Goal: Communication & Community: Answer question/provide support

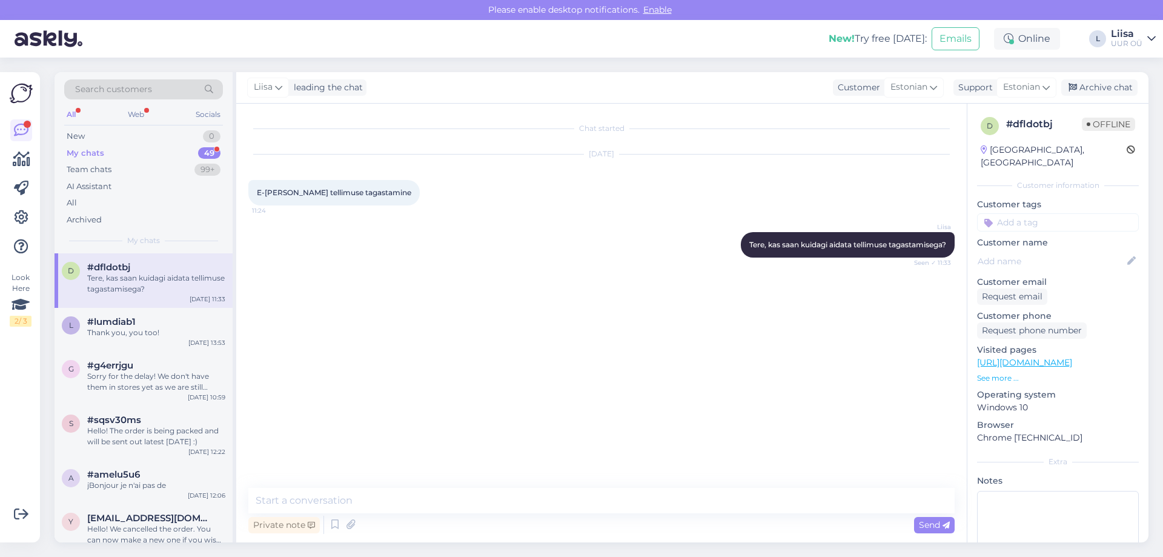
click at [117, 153] on div "My chats 49" at bounding box center [143, 153] width 159 height 17
click at [167, 285] on div "Tere, kas saan kuidagi aidata tellimuse tagastamisega?" at bounding box center [156, 284] width 138 height 22
click at [163, 342] on div "l #lumdiab1 Thank you, you too! [DATE] 13:53" at bounding box center [144, 330] width 178 height 44
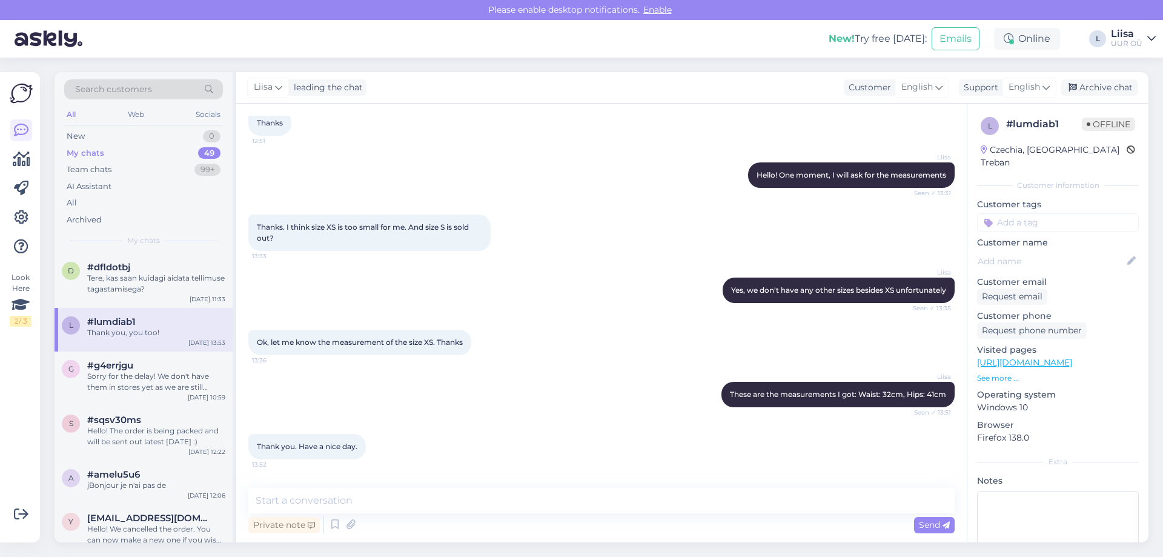
scroll to position [1826, 0]
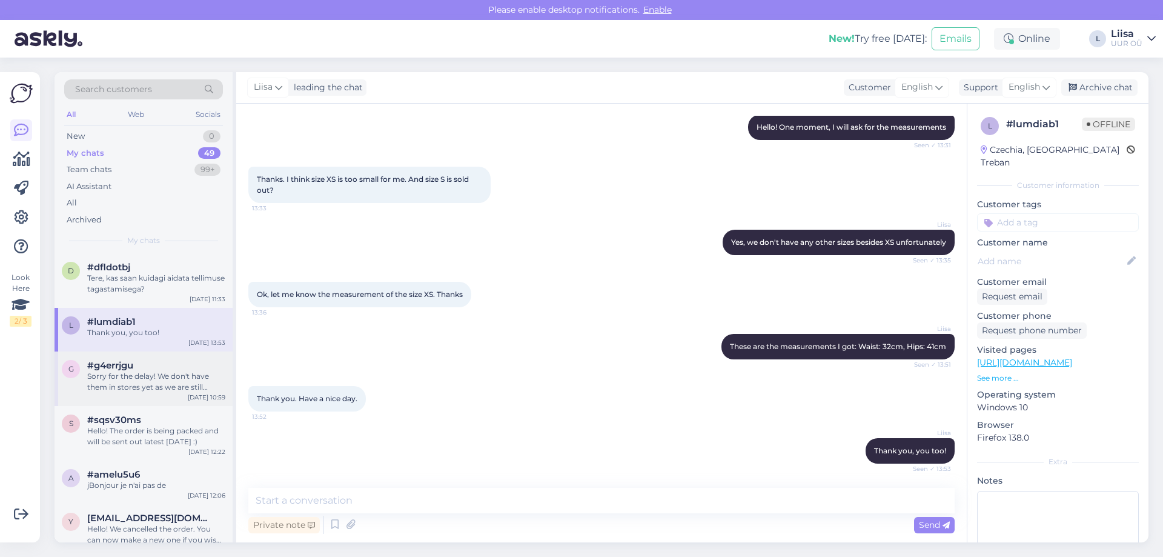
click at [174, 381] on div "Sorry for the delay! We don't have them in stores yet as we are still selling s…" at bounding box center [156, 382] width 138 height 22
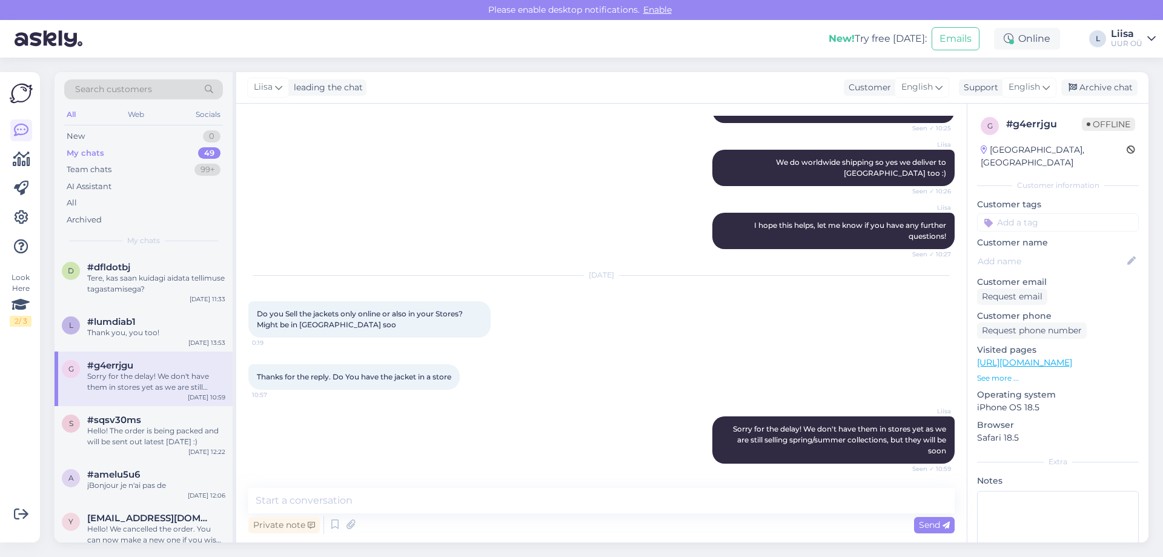
scroll to position [7, 0]
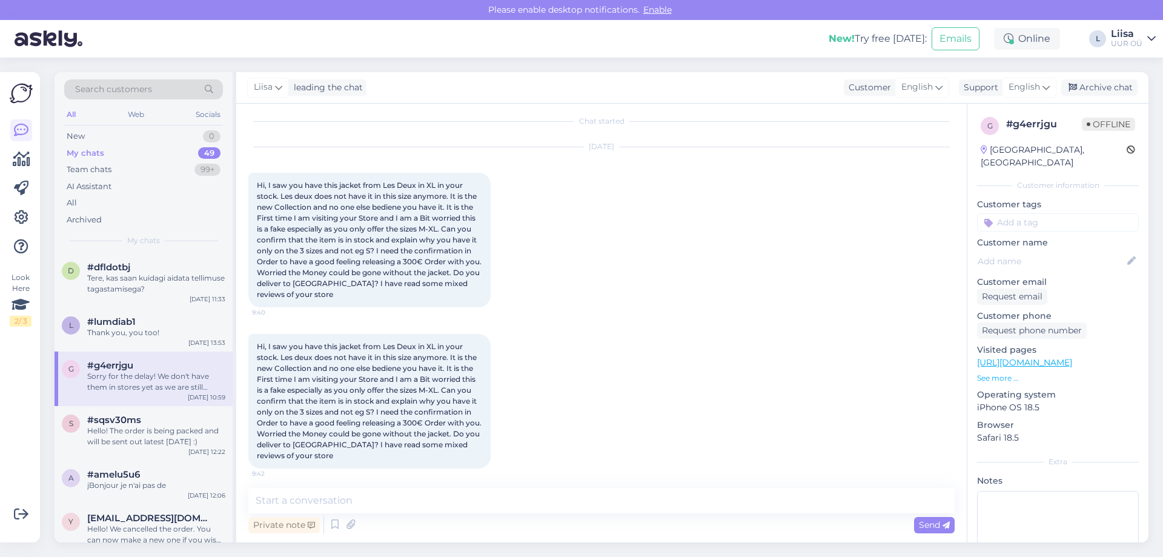
click at [576, 276] on div "[DATE] Hi, I saw you have this jacket from Les Deux in XL in your stock. Les de…" at bounding box center [601, 227] width 706 height 187
click at [156, 441] on div "Hello! The order is being packed and will be sent out latest [DATE] :)" at bounding box center [156, 436] width 138 height 22
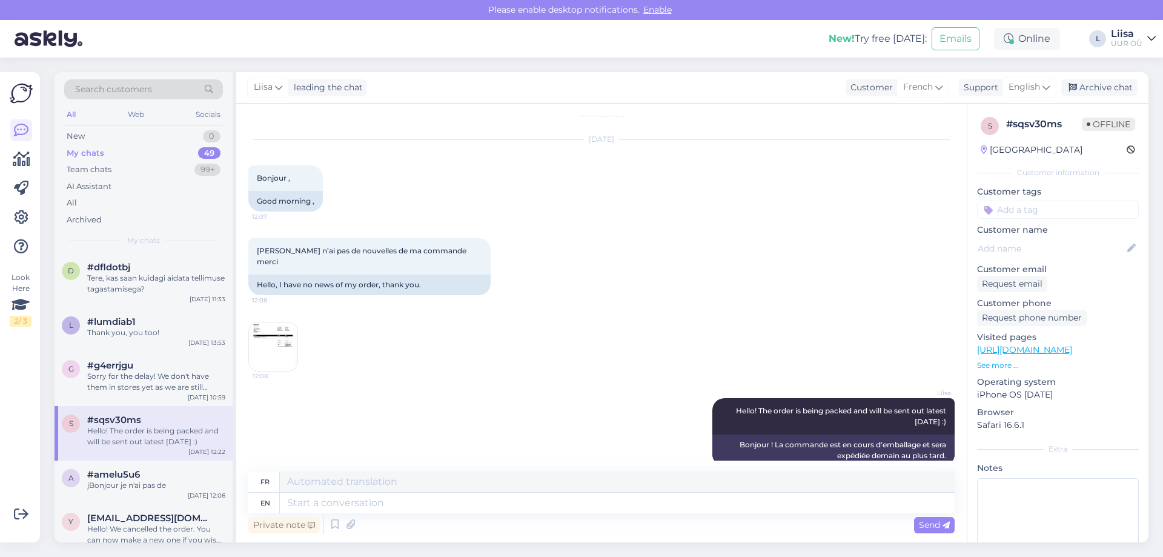
scroll to position [22, 0]
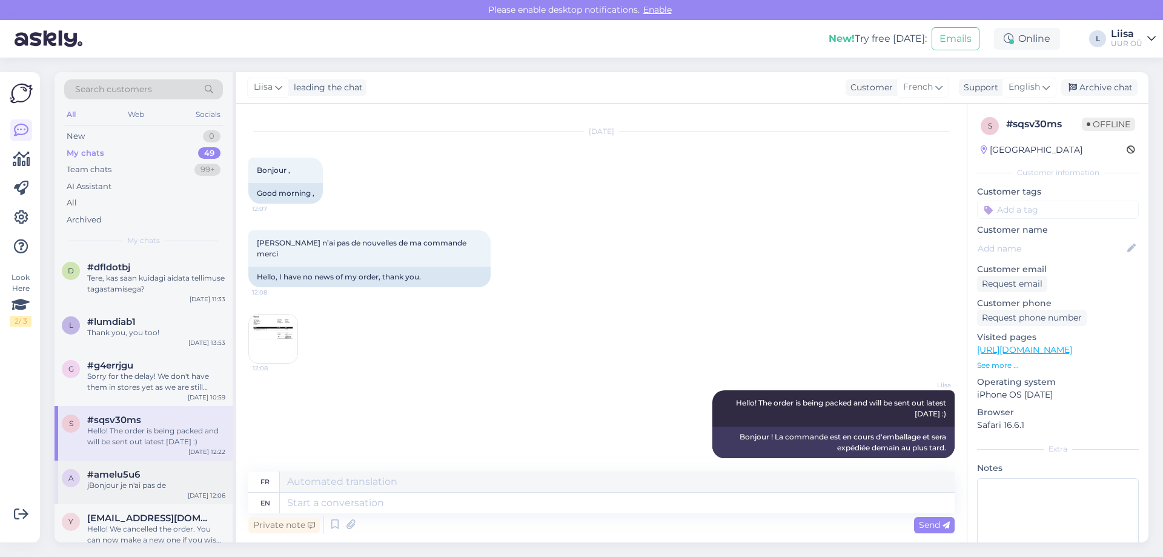
click at [153, 474] on div "#amelu5u6" at bounding box center [156, 474] width 138 height 11
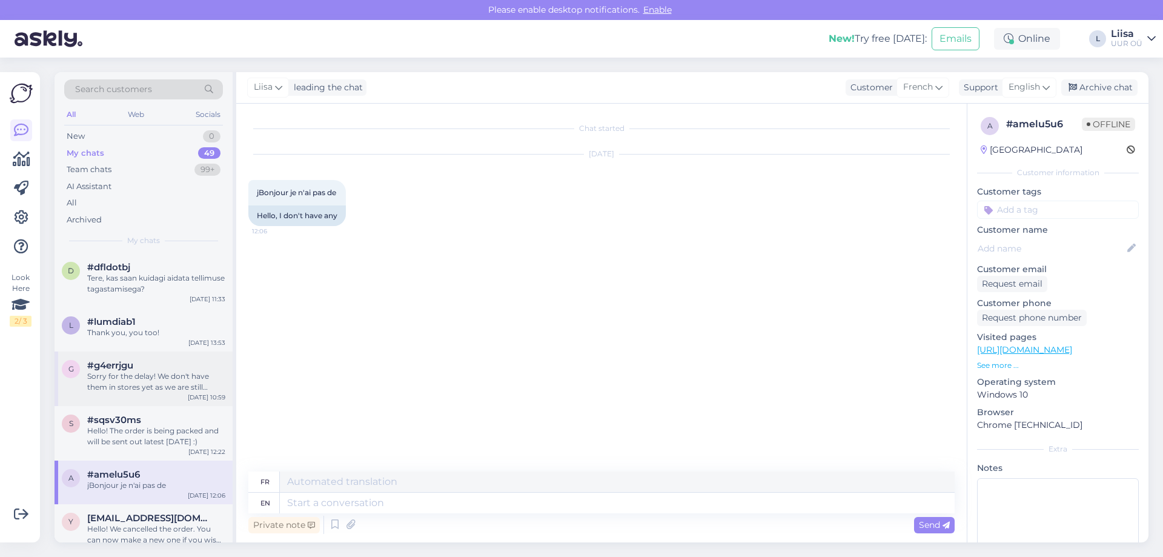
scroll to position [242, 0]
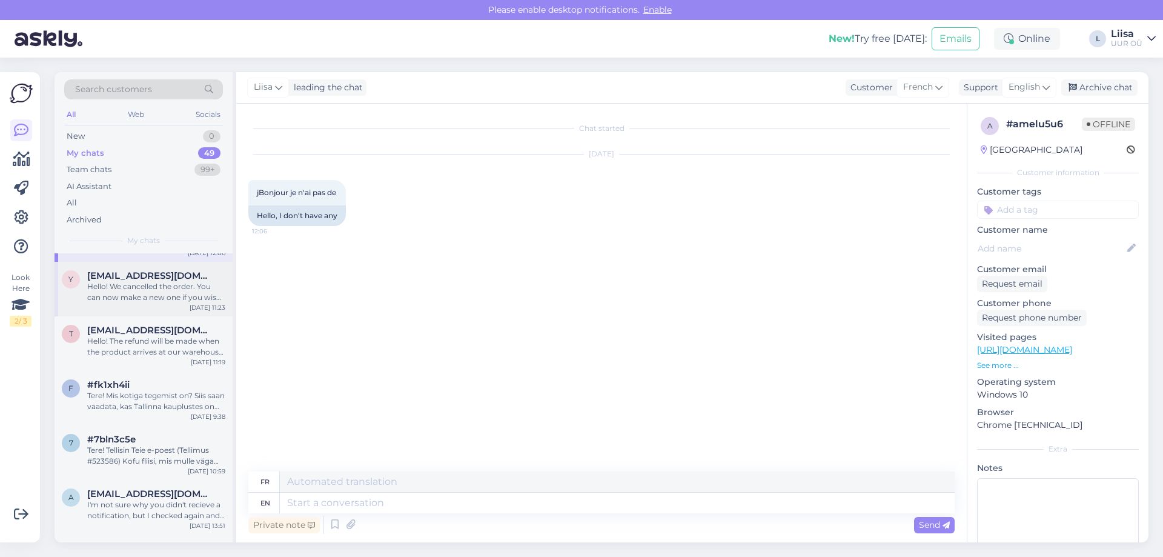
click at [131, 296] on div "Hello! We cancelled the order. You can now make a new one if you wish :)" at bounding box center [156, 292] width 138 height 22
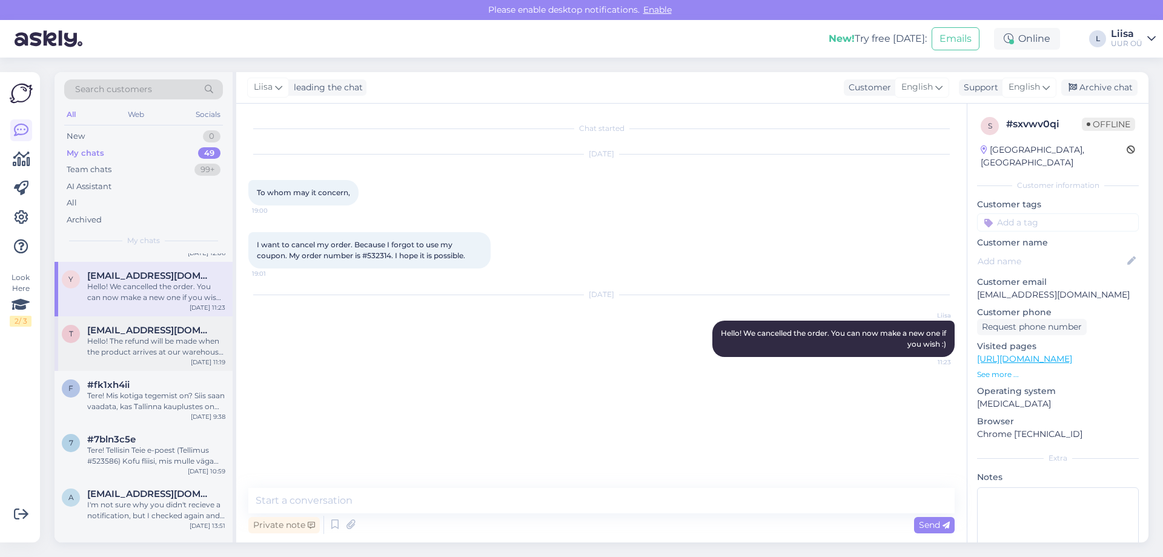
click at [153, 346] on div "Hello! The refund will be made when the product arrives at our warehouse :) At …" at bounding box center [156, 347] width 138 height 22
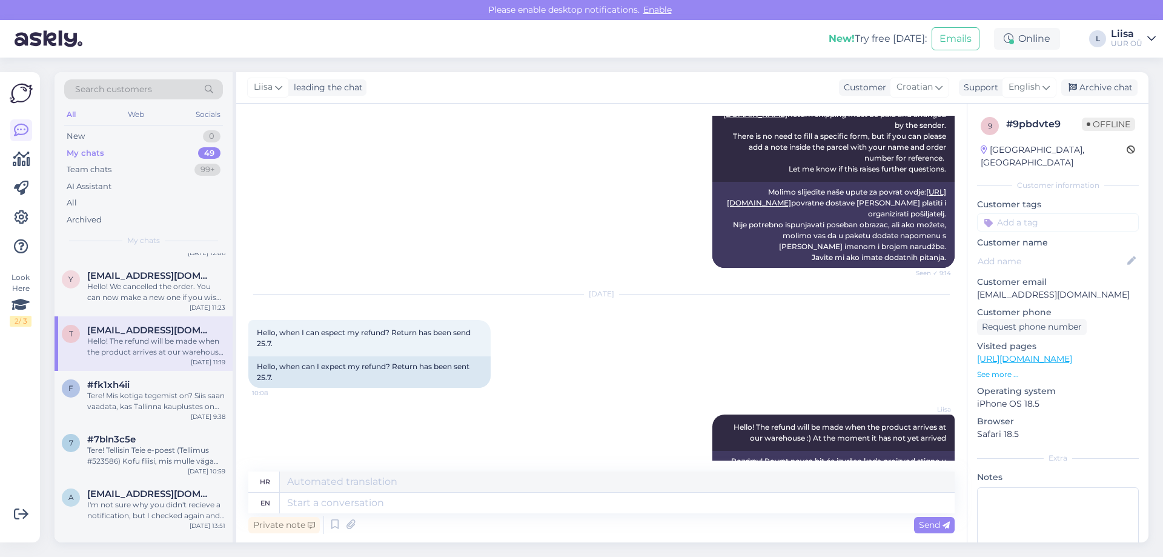
scroll to position [2025, 0]
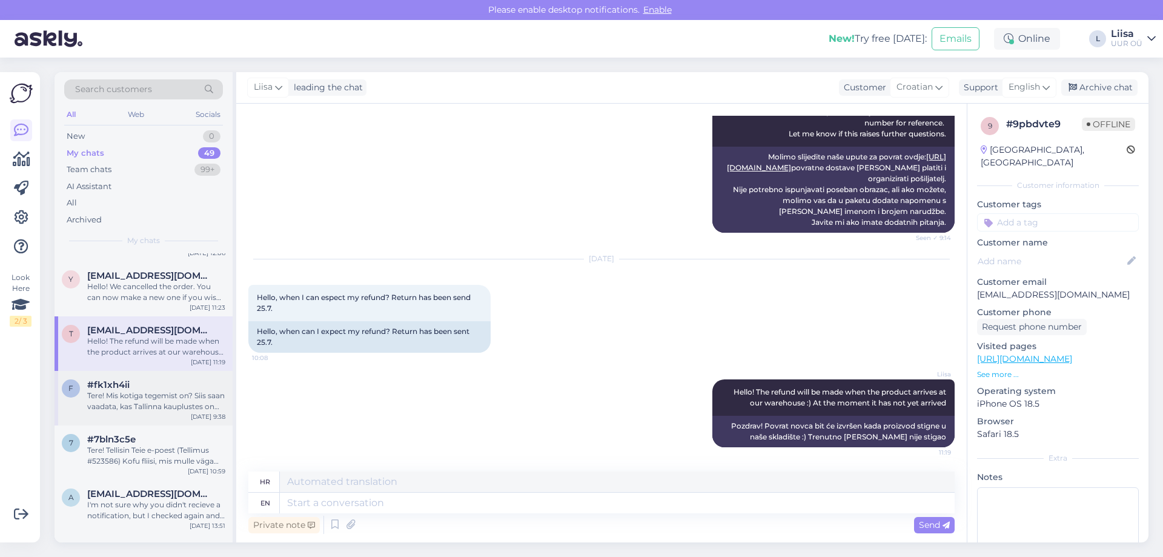
click at [139, 397] on div "Tere! Mis kotiga tegemist on? Siis saan vaadata, kas Tallinna kauplustes on ole…" at bounding box center [156, 401] width 138 height 22
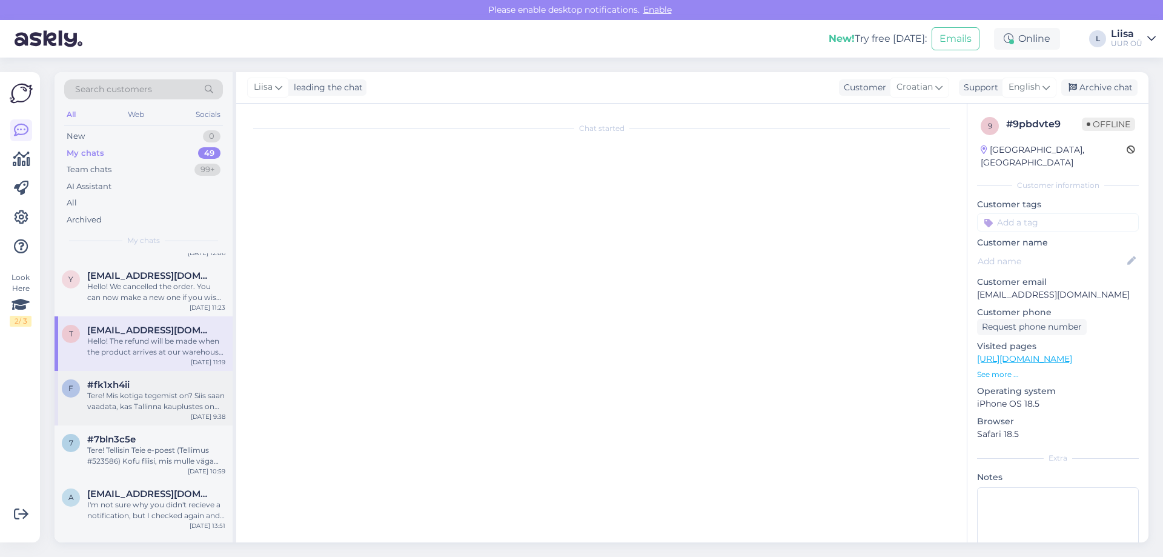
scroll to position [0, 0]
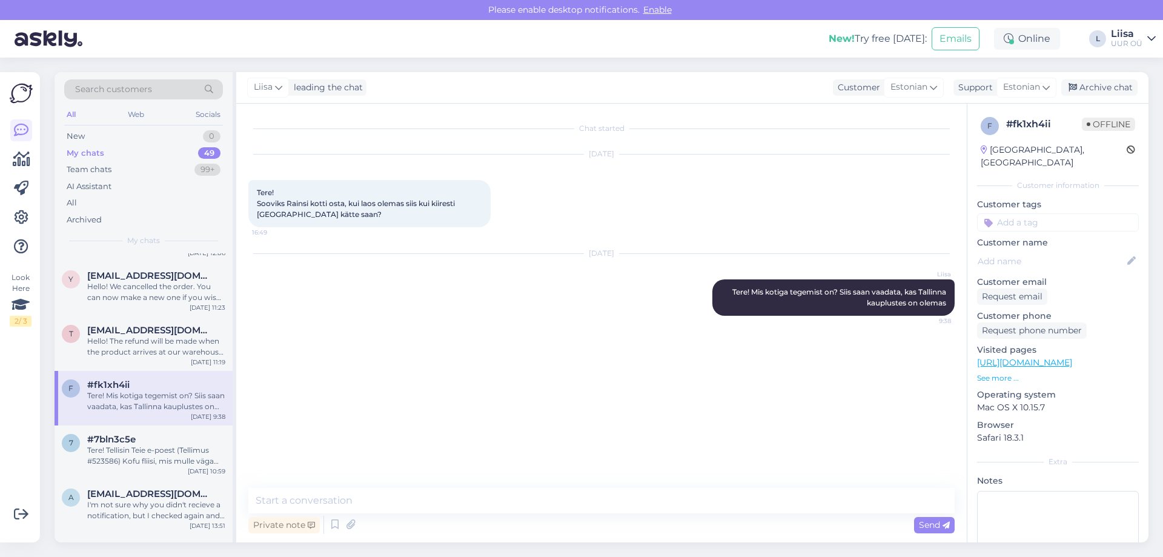
click at [499, 310] on div "[DATE] [PERSON_NAME]! Mis kotiga tegemist on? Siis saan vaadata, kas Tallinna k…" at bounding box center [601, 284] width 706 height 88
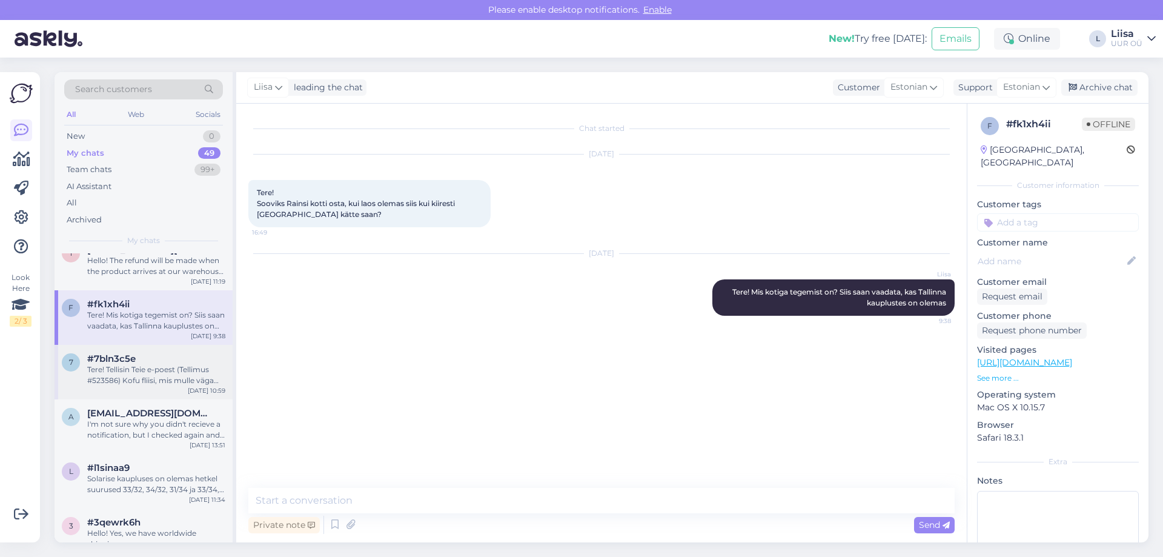
click at [164, 377] on div "Tere! Tellisin Teie e-poest (Tellimus #523586) Kofu fliisi, mis mulle väga meel…" at bounding box center [156, 375] width 138 height 22
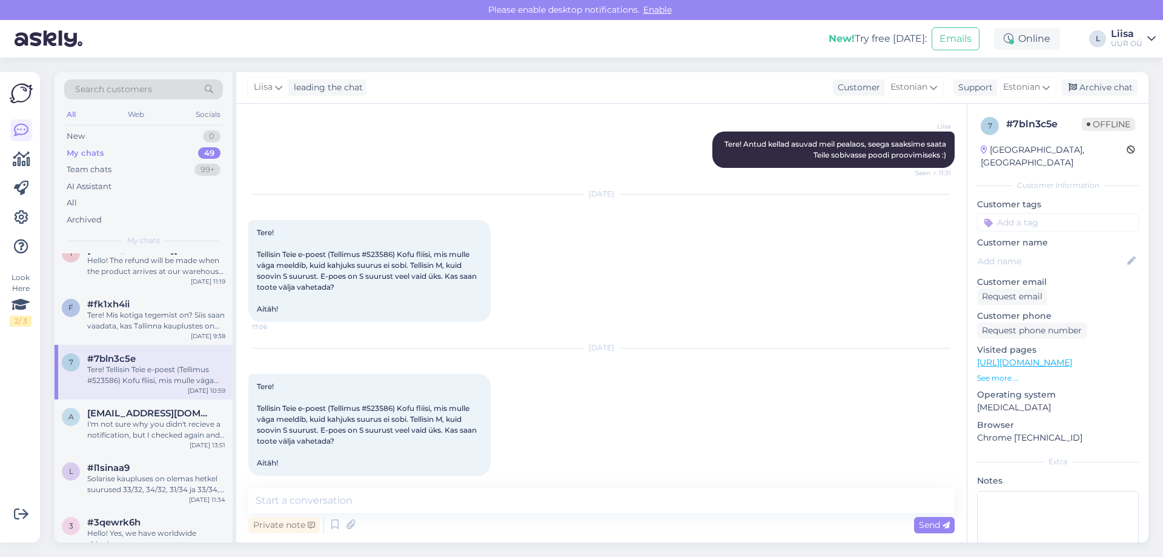
scroll to position [124, 0]
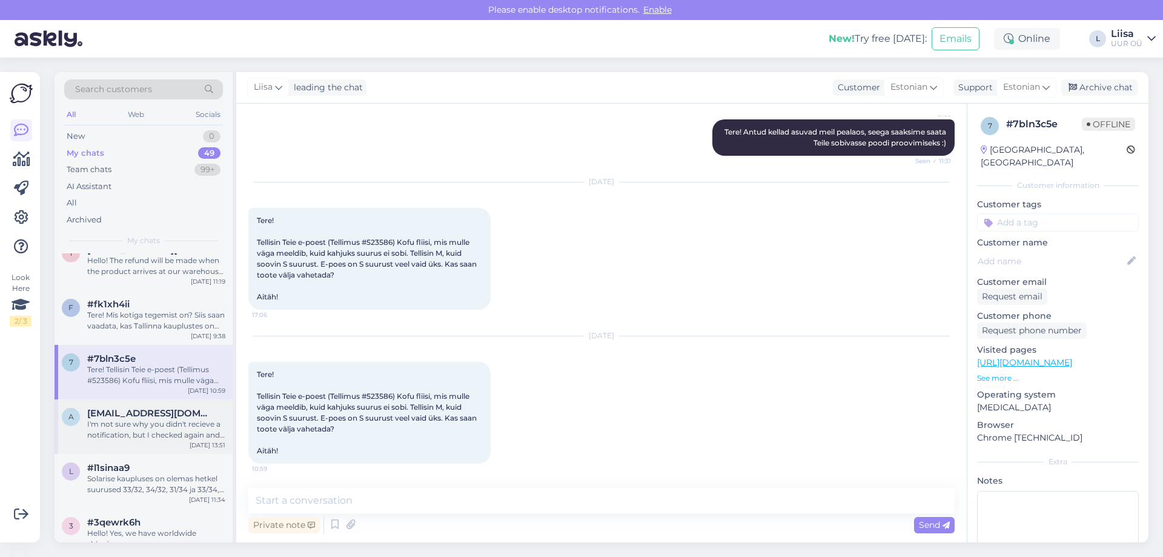
click at [124, 421] on div "I'm not sure why you didn't recieve a notification, but I checked again and the…" at bounding box center [156, 430] width 138 height 22
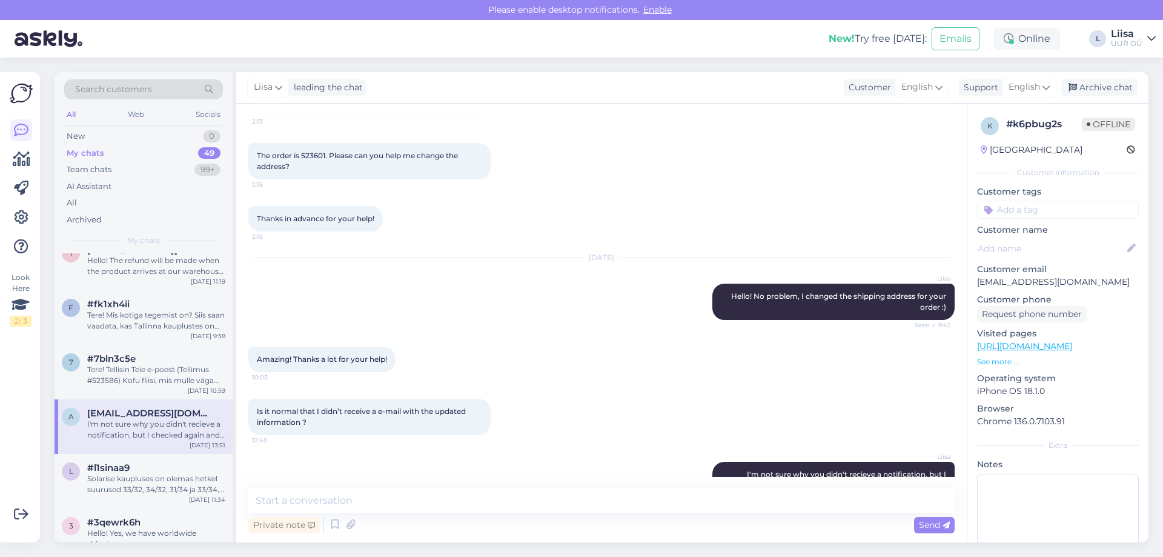
scroll to position [197, 0]
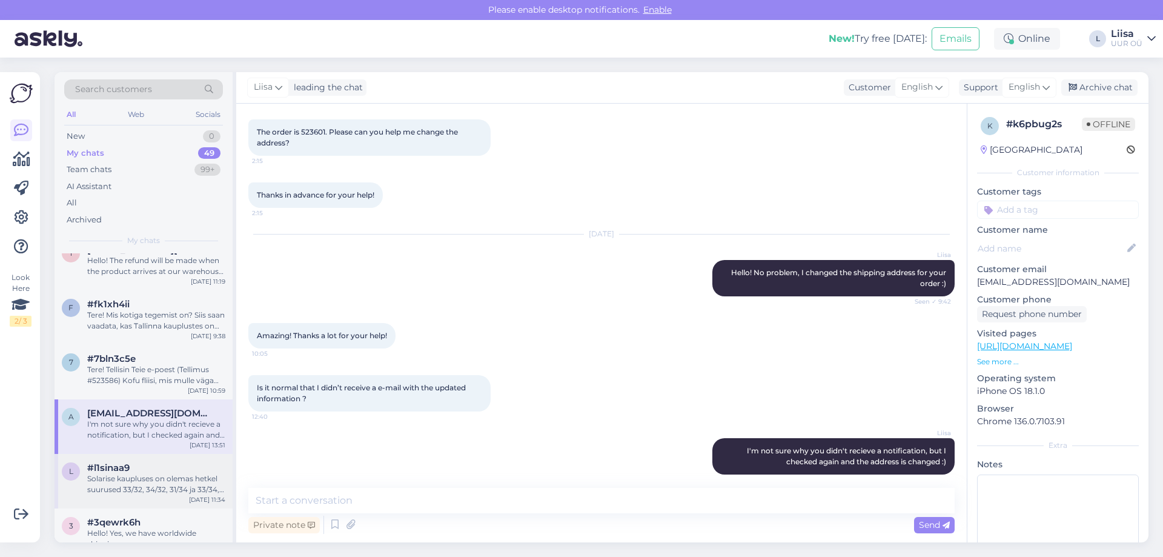
click at [155, 474] on div "Solarise kaupluses on olemas hetkel suurused 33/32, 34/32, 31/34 ja 33/34, ülej…" at bounding box center [156, 484] width 138 height 22
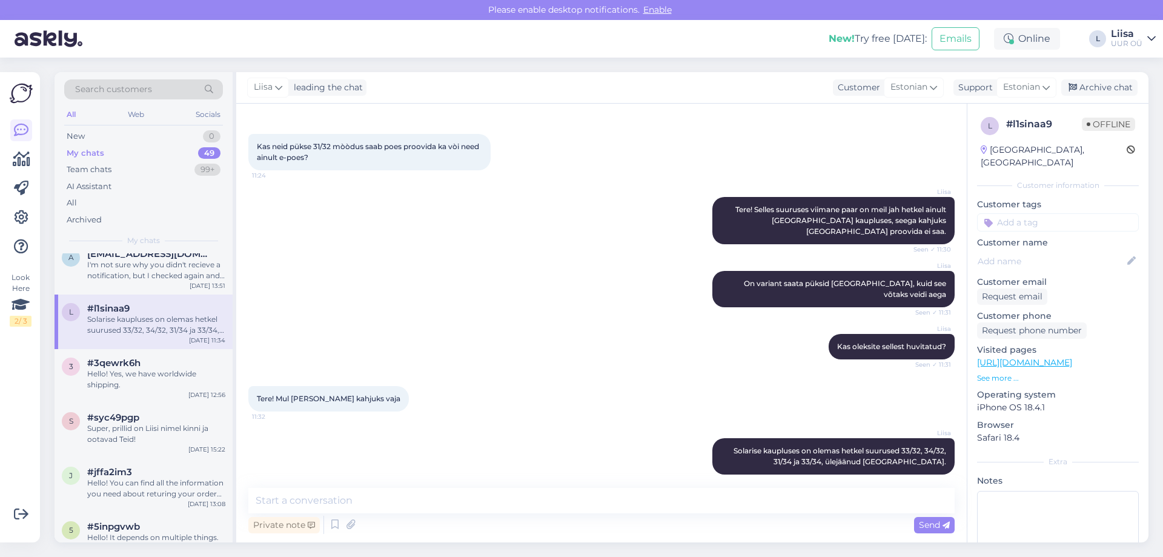
scroll to position [485, 0]
click at [168, 383] on div "Hello! Yes, we have worldwide shipping." at bounding box center [156, 377] width 138 height 22
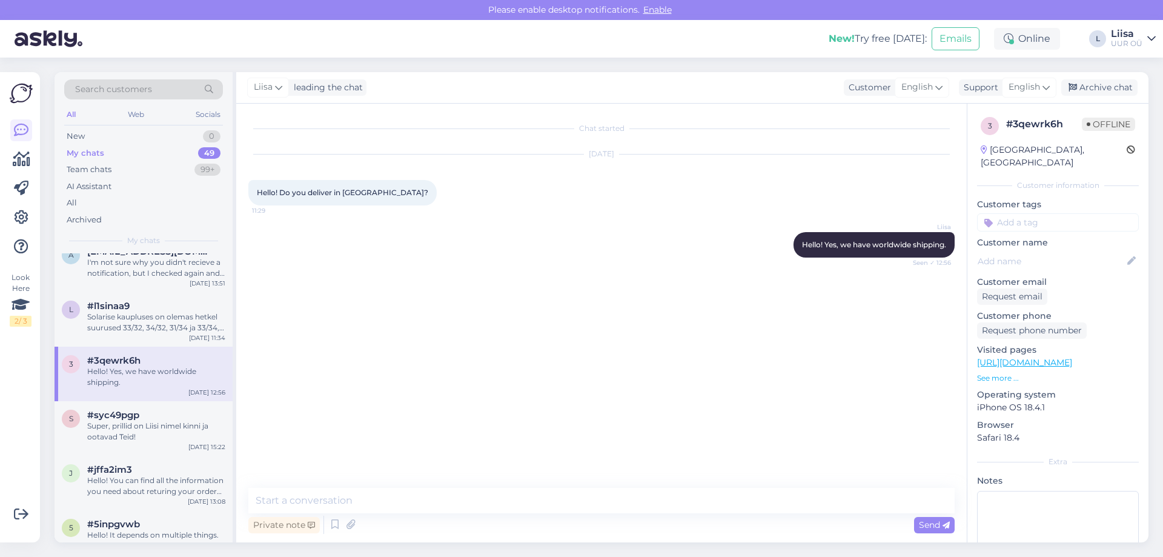
scroll to position [0, 0]
click at [138, 418] on span "#syc49pgp" at bounding box center [113, 414] width 52 height 11
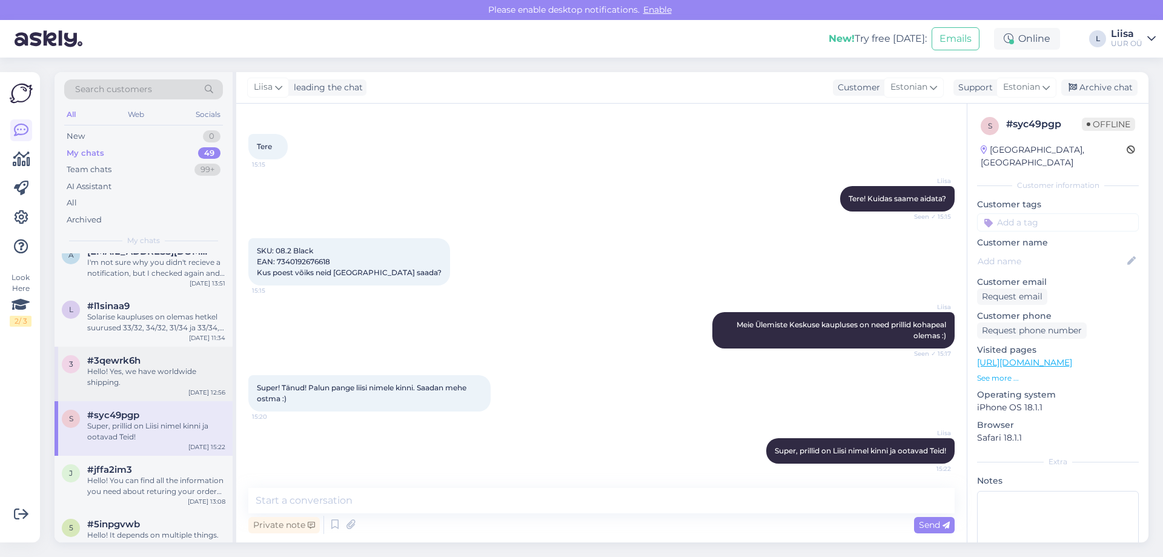
scroll to position [727, 0]
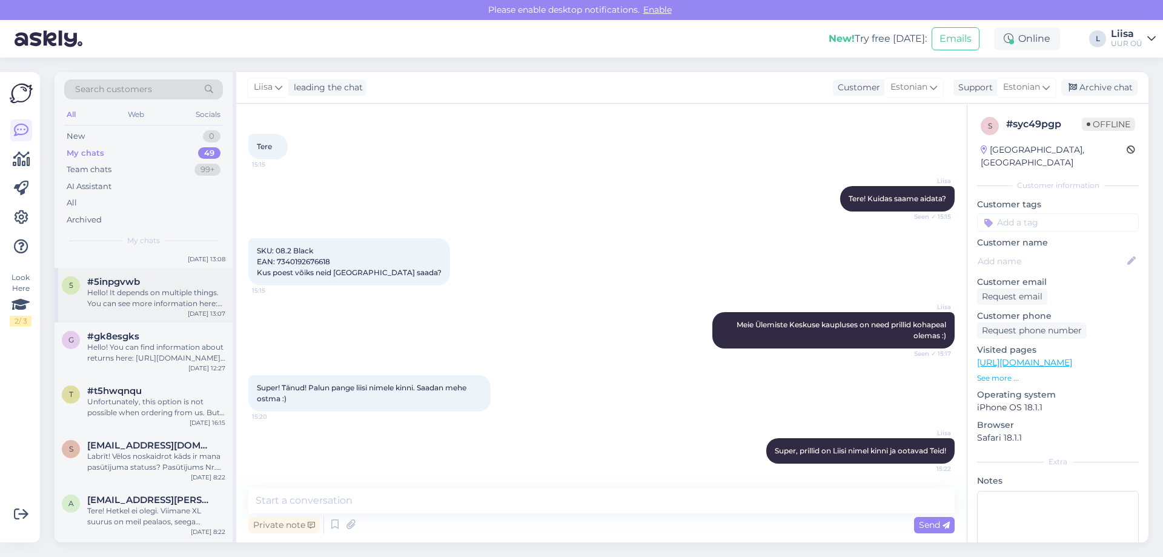
click at [167, 307] on div "Hello! It depends on multiple things. You can see more information here: [URL][…" at bounding box center [156, 298] width 138 height 22
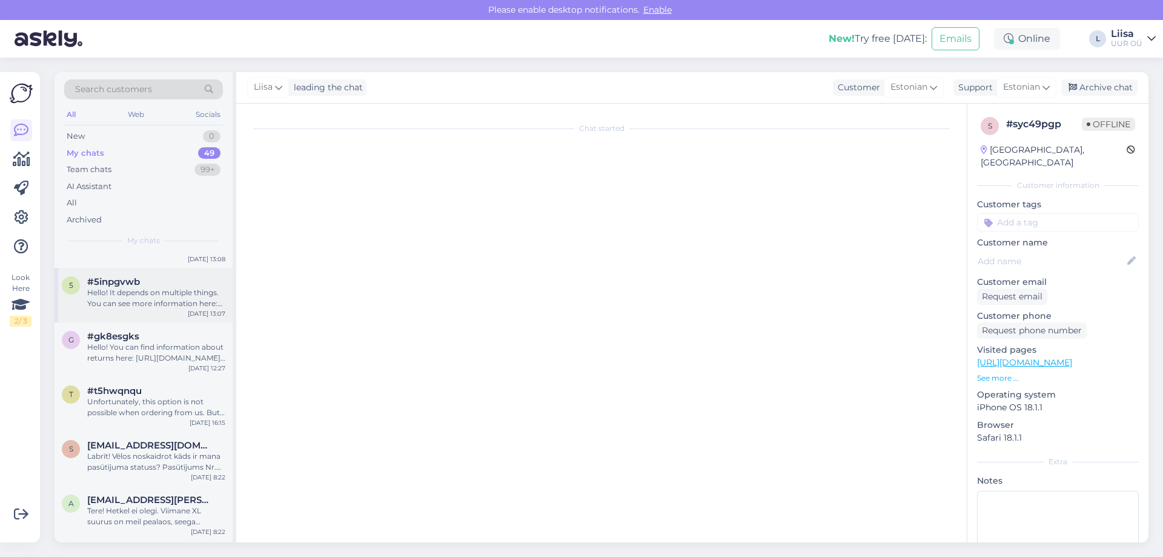
scroll to position [0, 0]
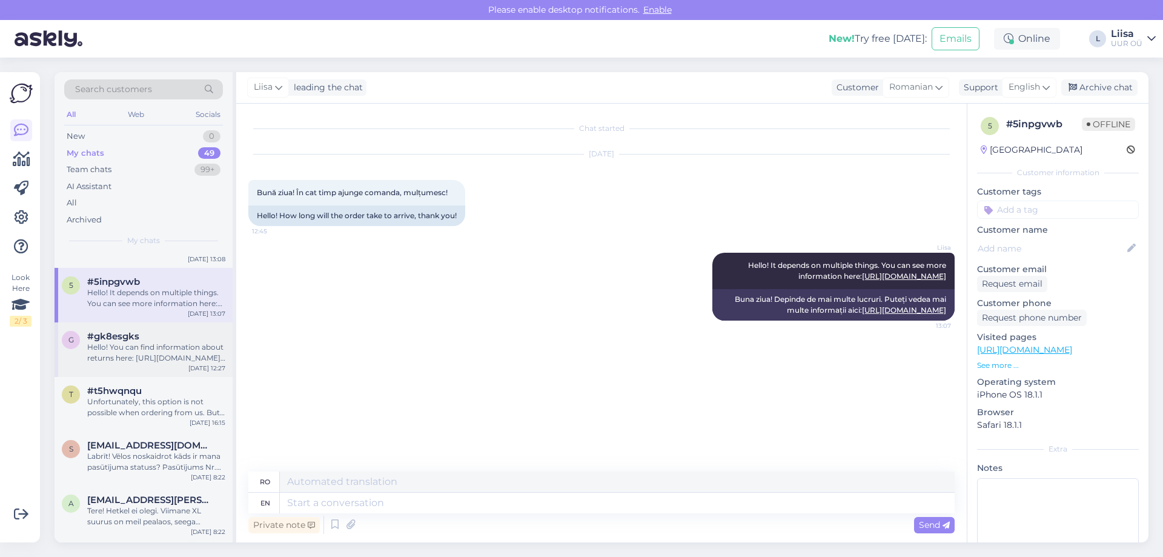
click at [140, 362] on div "Hello! You can find information about returns here: [URL][DOMAIN_NAME] Let me k…" at bounding box center [156, 353] width 138 height 22
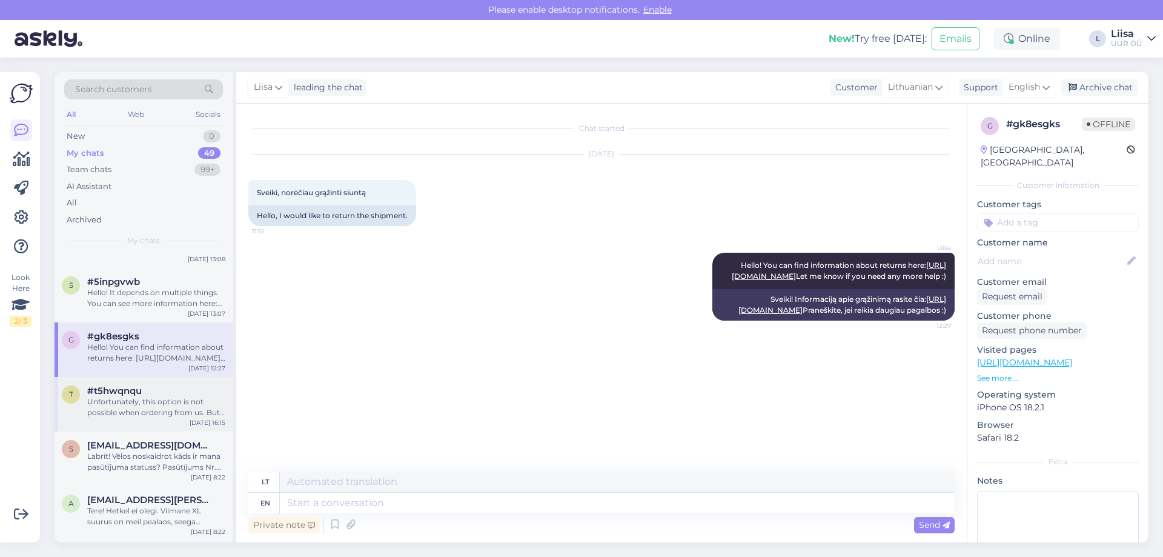
click at [176, 404] on div "Unfortunately, this option is not possible when ordering from us. But you do ha…" at bounding box center [156, 407] width 138 height 22
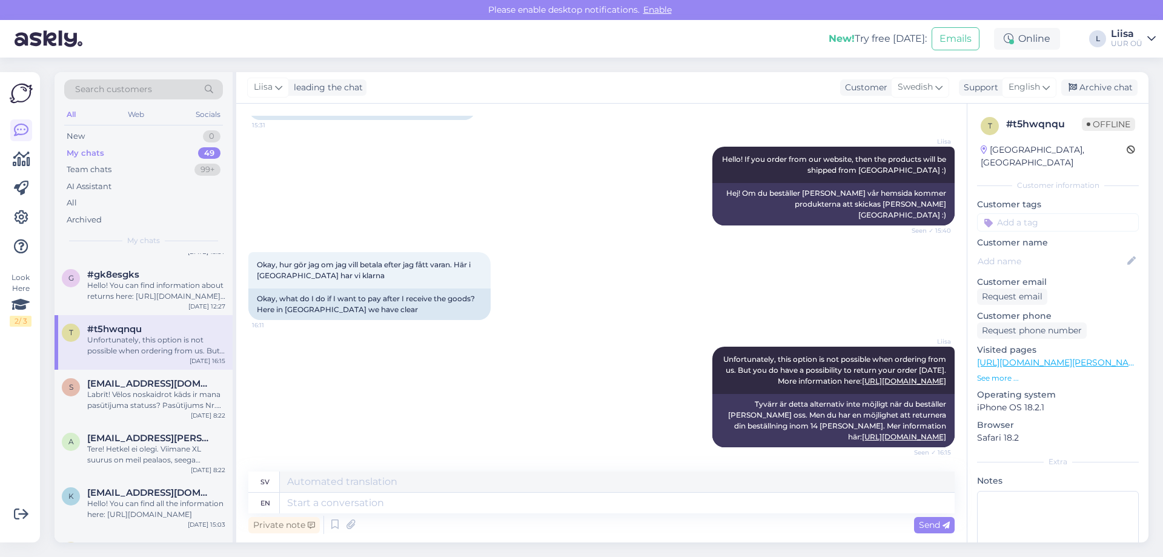
scroll to position [889, 0]
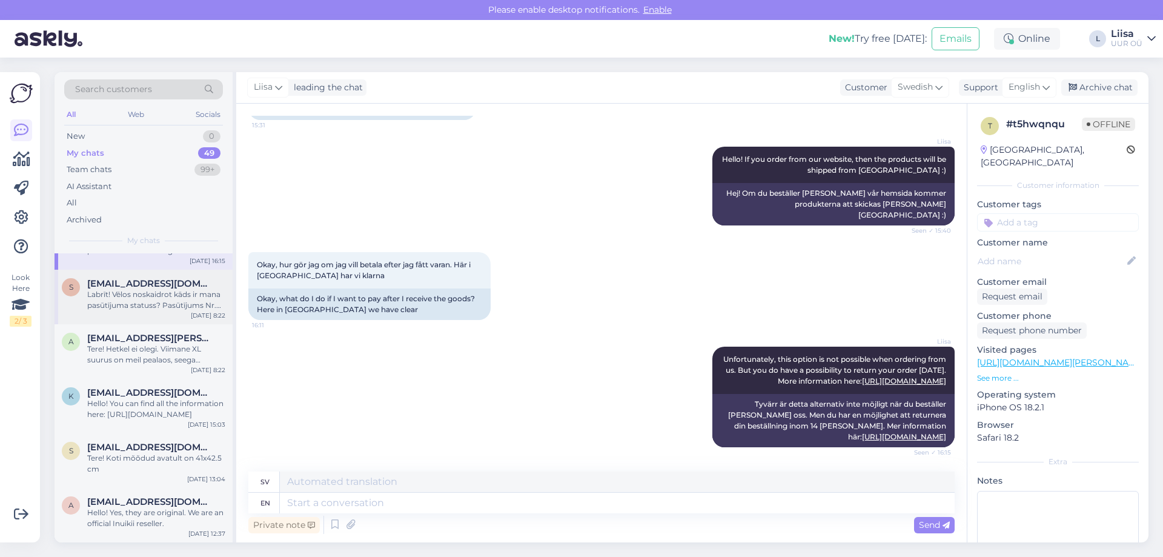
click at [149, 309] on div "Labrīt! Vēlos noskaidrot kāds ir mana pasūtījuma statuss? Pasūtījums Nr. #501885" at bounding box center [156, 300] width 138 height 22
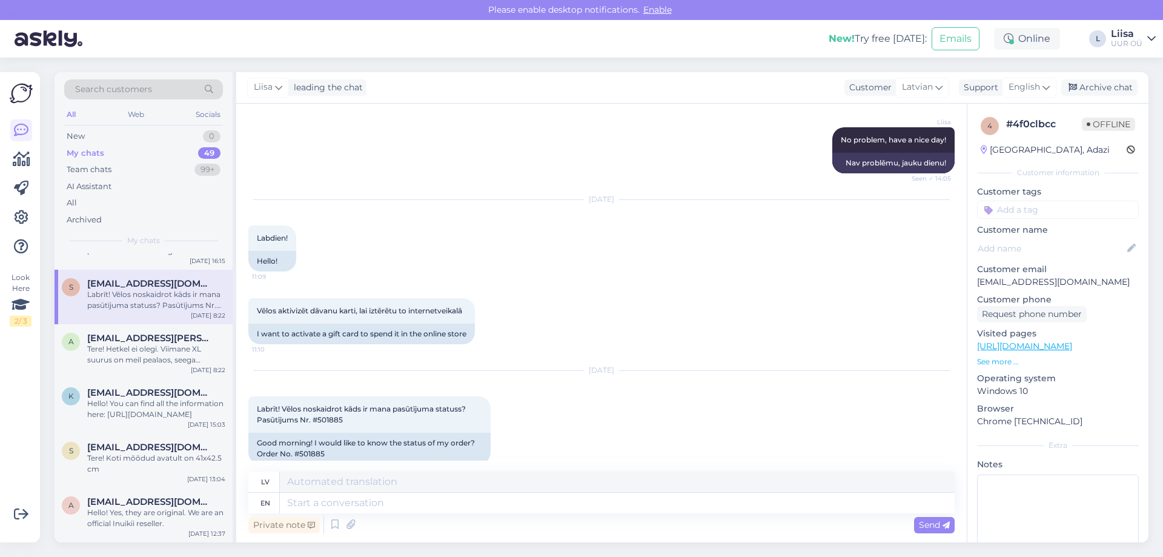
scroll to position [622, 0]
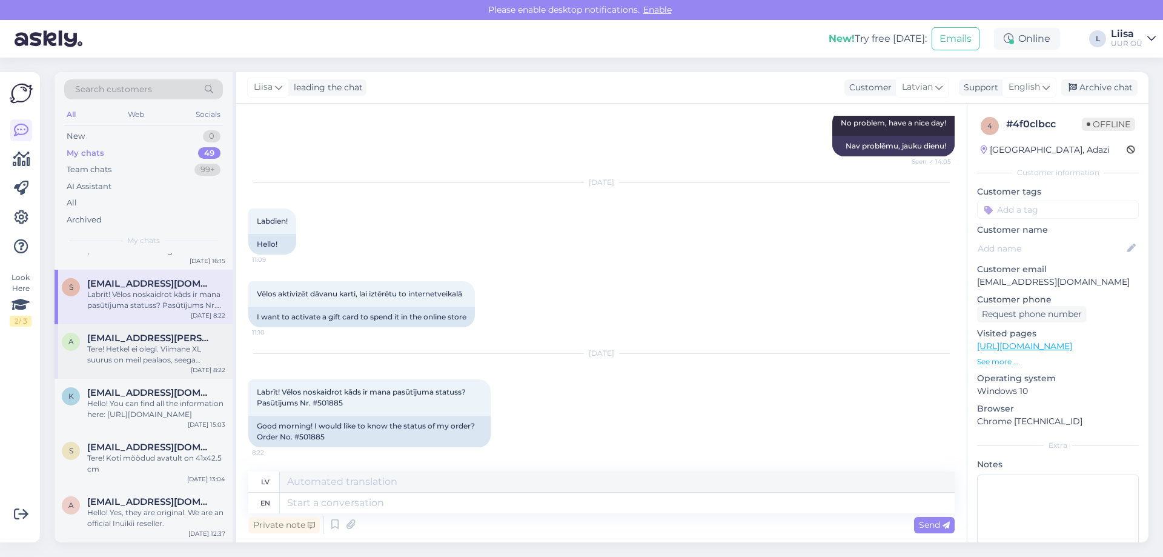
click at [166, 356] on div "Tere! Hetkel ei olegi. Viimane XL suurus on meil pealaos, seega saaksime saata …" at bounding box center [156, 354] width 138 height 22
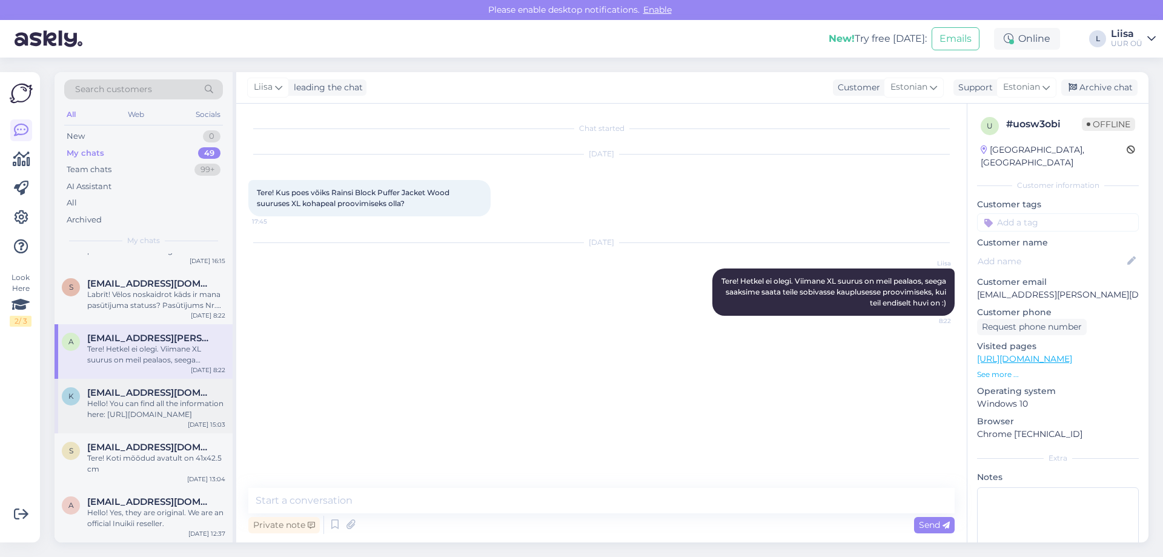
click at [138, 420] on div "k [EMAIL_ADDRESS][DOMAIN_NAME] Hello! You can find all the information here: [U…" at bounding box center [144, 406] width 178 height 55
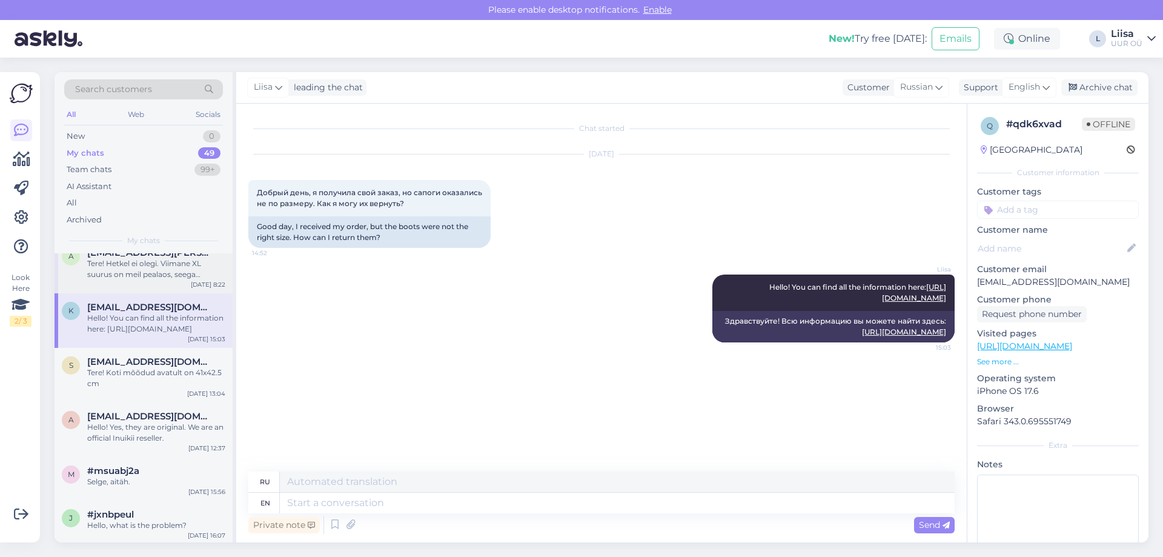
scroll to position [1050, 0]
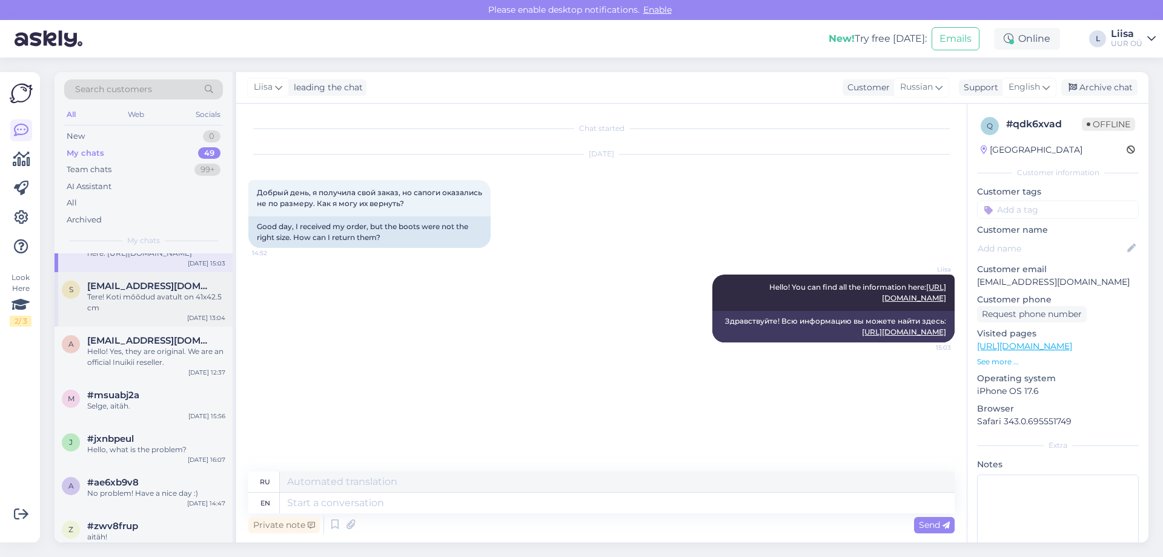
click at [134, 305] on div "Tere! Koti mõõdud avatult on 41x42.5 cm" at bounding box center [156, 302] width 138 height 22
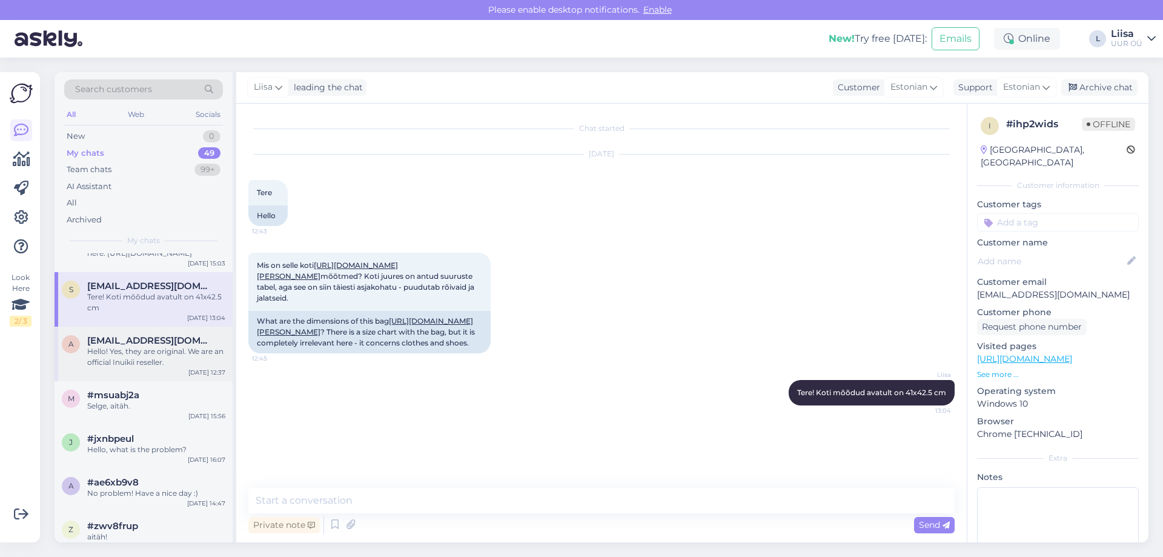
click at [145, 357] on div "Hello! Yes, they are original. We are an official Inuikii reseller." at bounding box center [156, 357] width 138 height 22
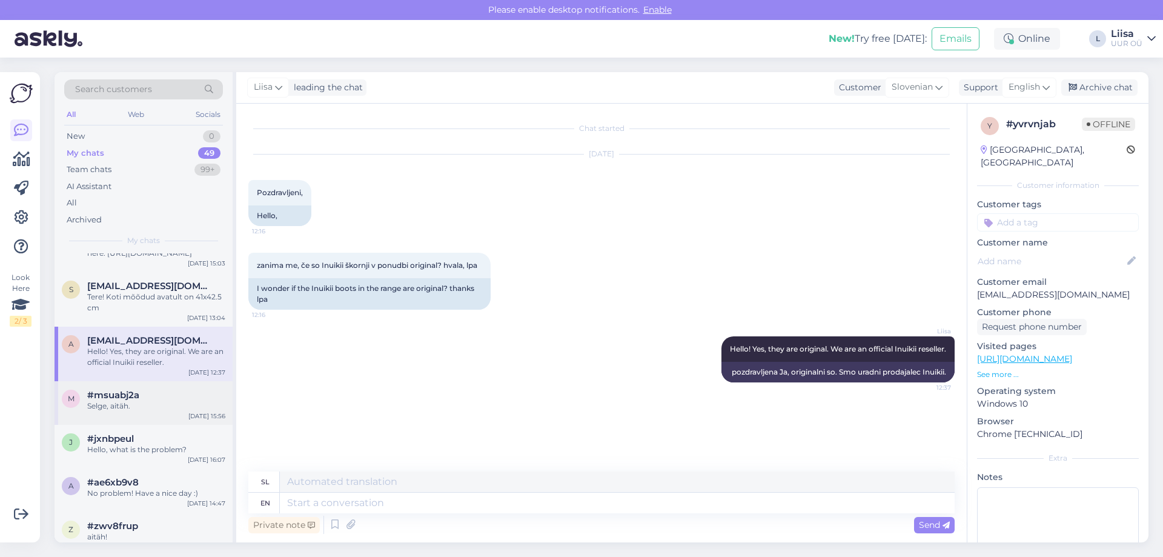
click at [166, 401] on div "Selge, aitäh." at bounding box center [156, 405] width 138 height 11
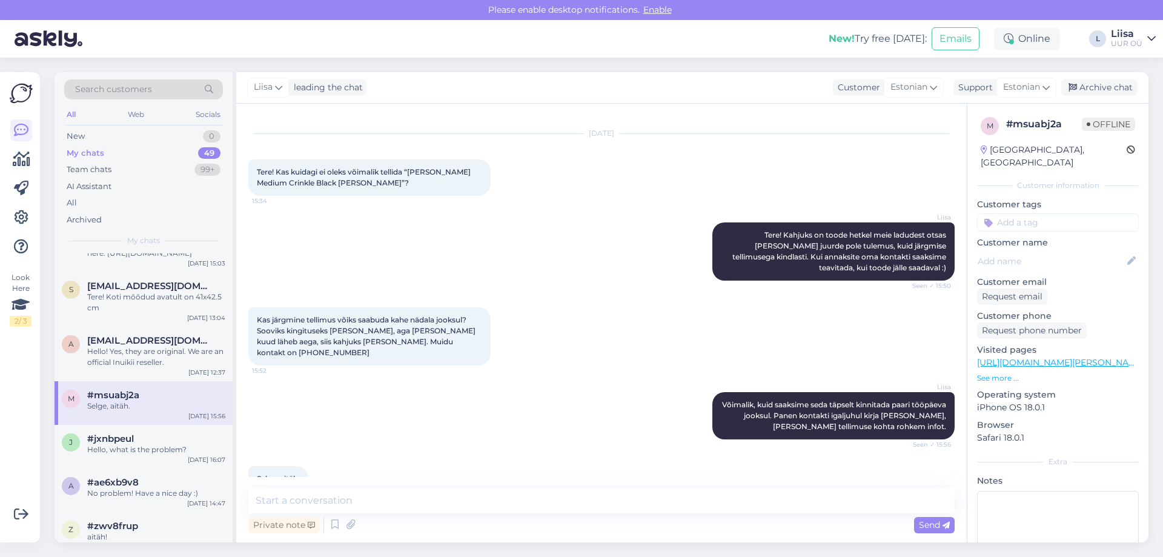
scroll to position [38, 0]
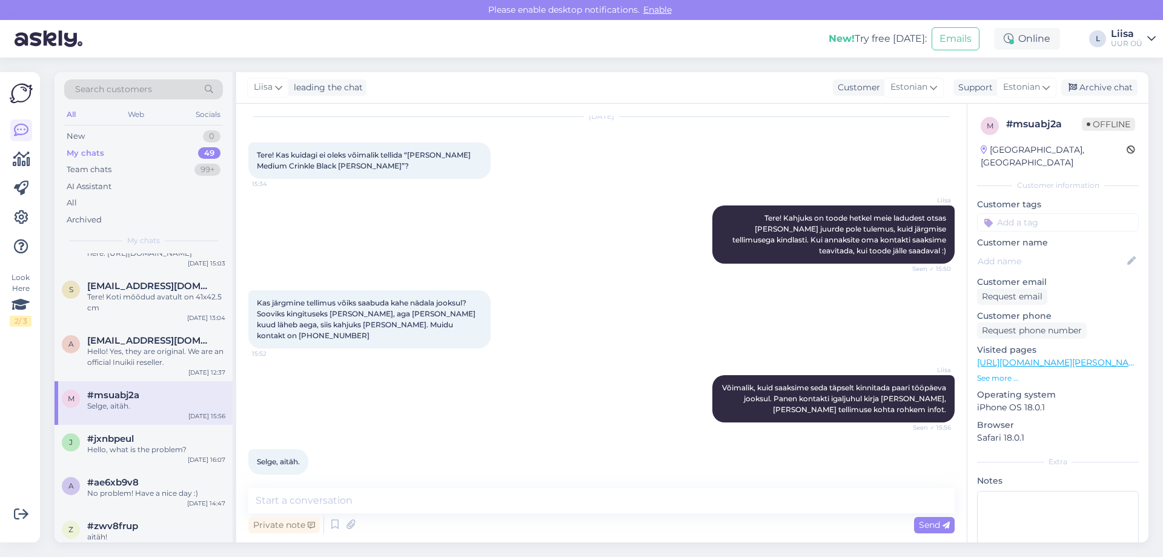
click at [551, 321] on div "Kas järgmine tellimus võiks saabuda kahe nädala jooksul? Sooviks kingituseks [P…" at bounding box center [601, 319] width 706 height 85
click at [621, 273] on div "[PERSON_NAME]! Kahjuks on toode hetkel meie ladudest otsas [PERSON_NAME] juurde…" at bounding box center [601, 234] width 706 height 85
click at [174, 451] on div "Hello, what is the problem?" at bounding box center [156, 449] width 138 height 11
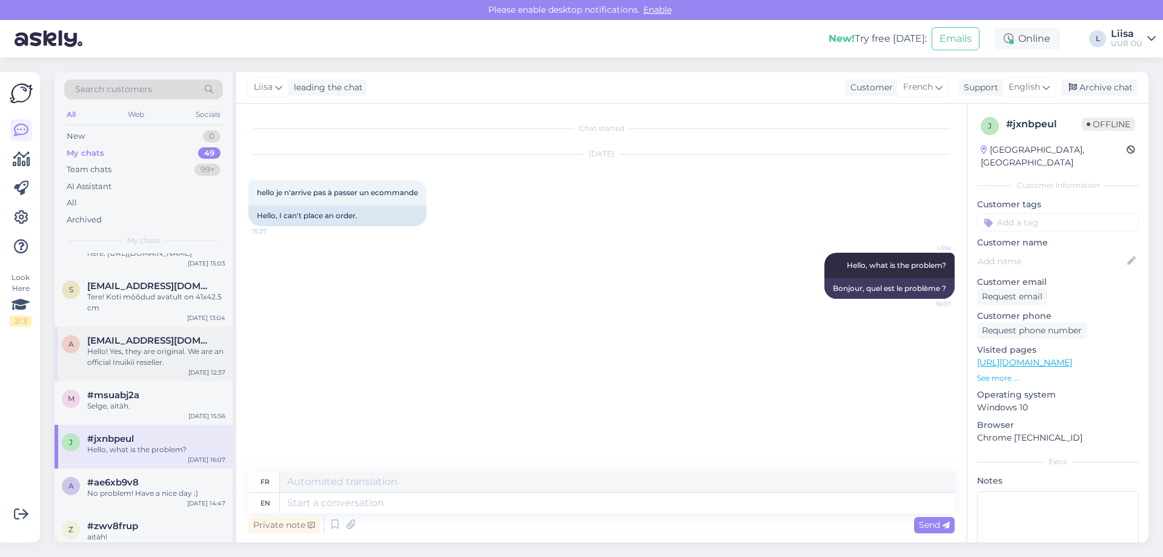
scroll to position [1131, 0]
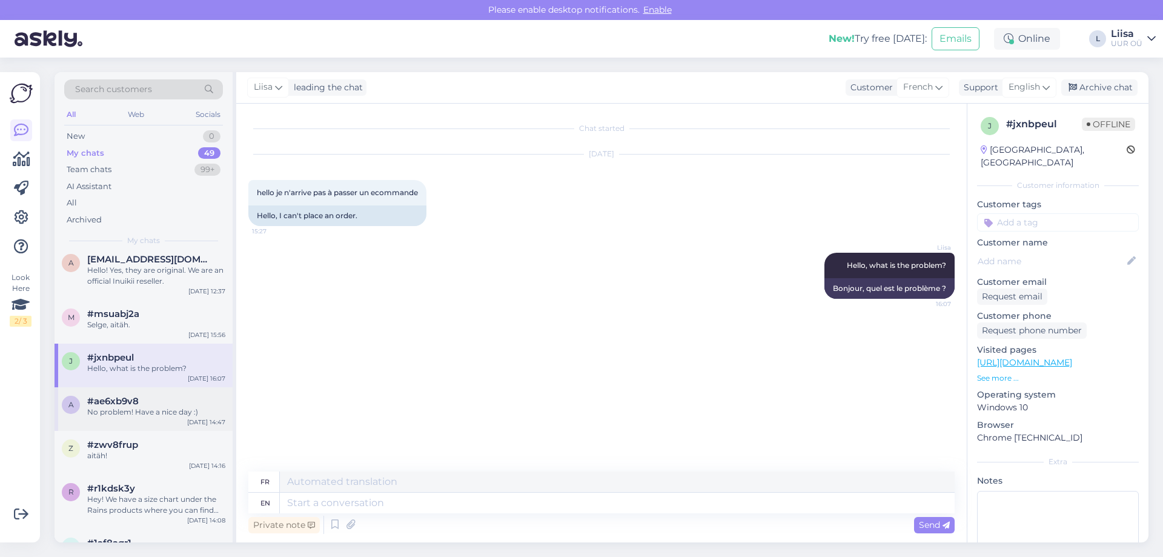
click at [133, 417] on div "a #ae6xb9v8 No problem! Have a nice day :) [DATE] 14:47" at bounding box center [144, 409] width 178 height 44
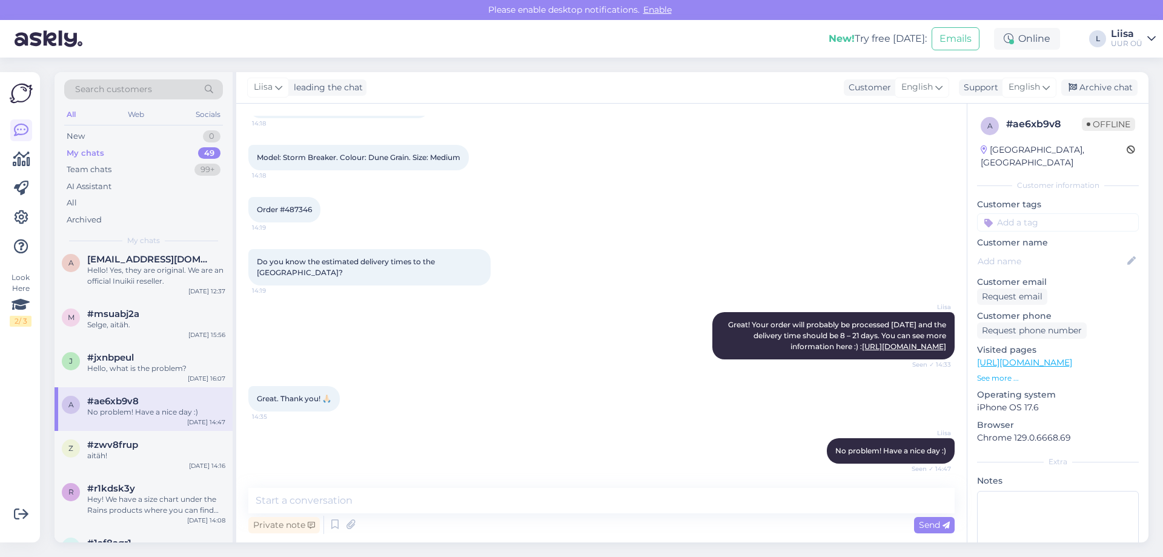
scroll to position [424, 0]
click at [114, 446] on span "#zwv8frup" at bounding box center [112, 444] width 51 height 11
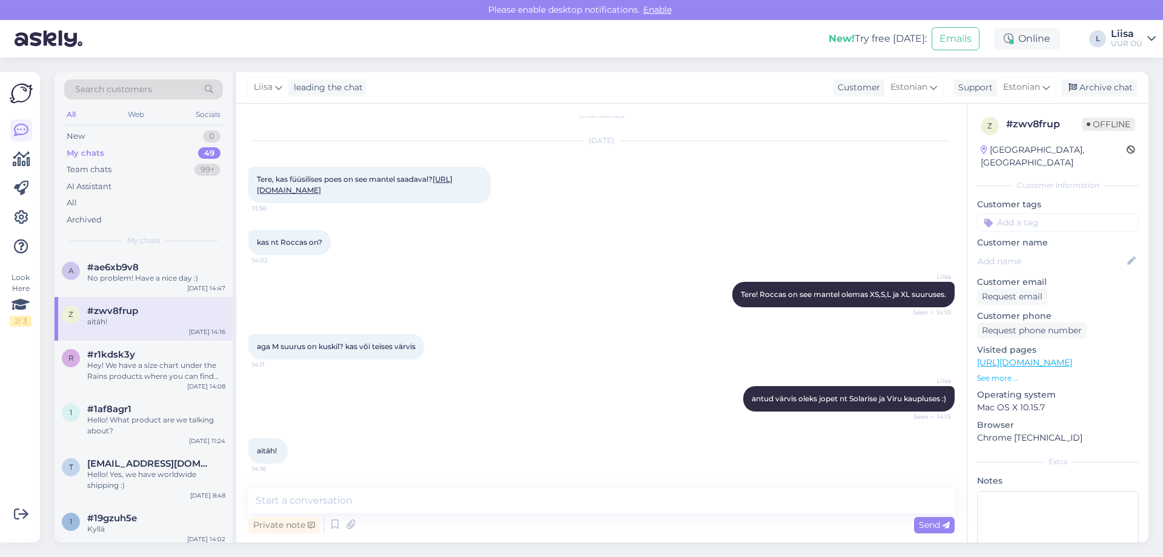
scroll to position [1292, 0]
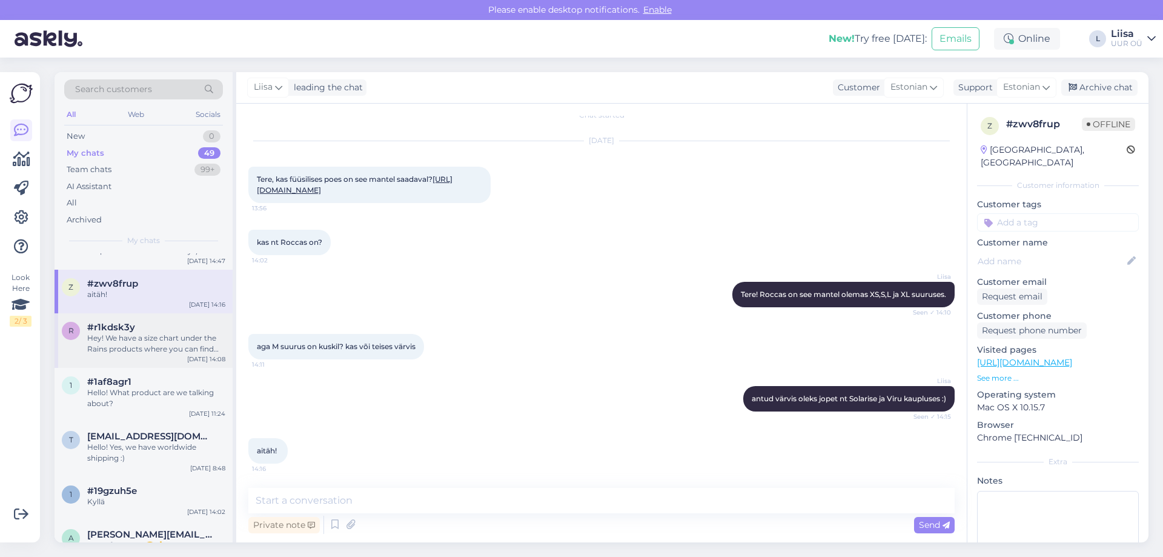
click at [153, 350] on div "Hey! We have a size chart under the Rains products where you can find your righ…" at bounding box center [156, 344] width 138 height 22
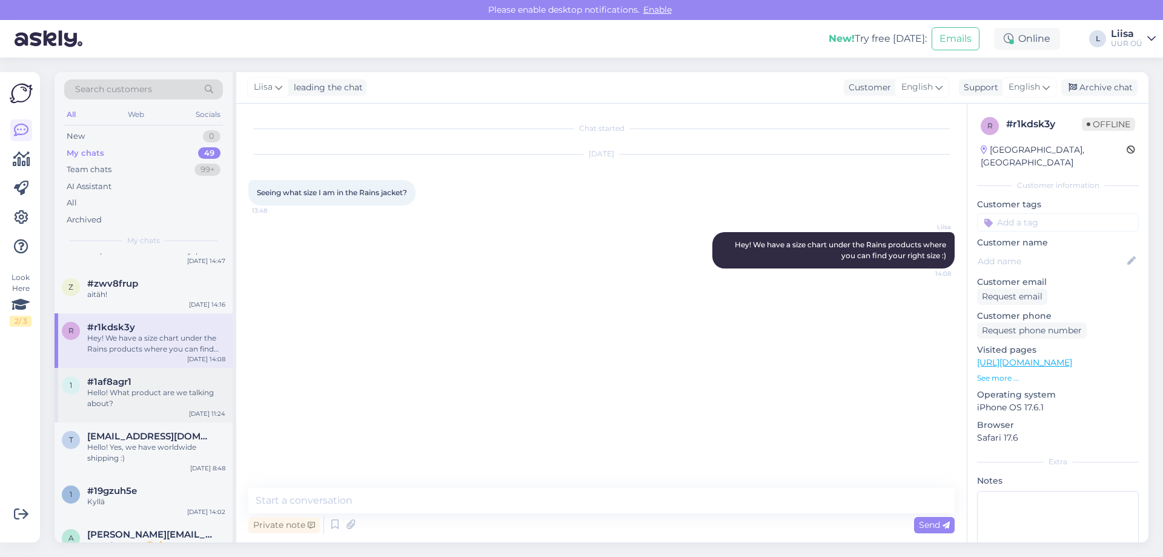
click at [141, 399] on div "Hello! What product are we talking about?" at bounding box center [156, 398] width 138 height 22
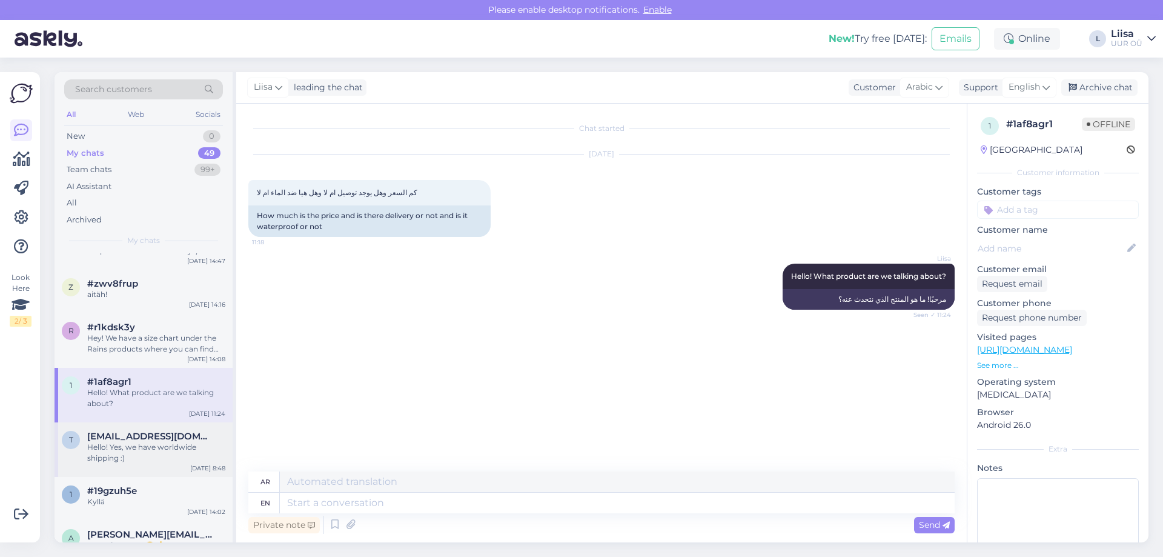
click at [130, 462] on div "Hello! Yes, we have worldwide shipping :)" at bounding box center [156, 453] width 138 height 22
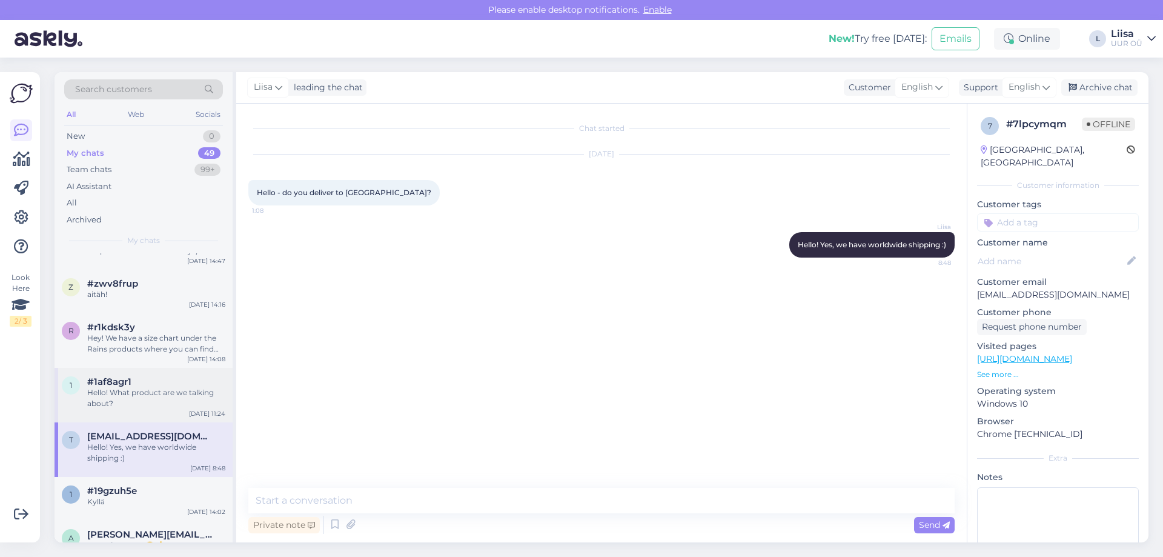
scroll to position [1454, 0]
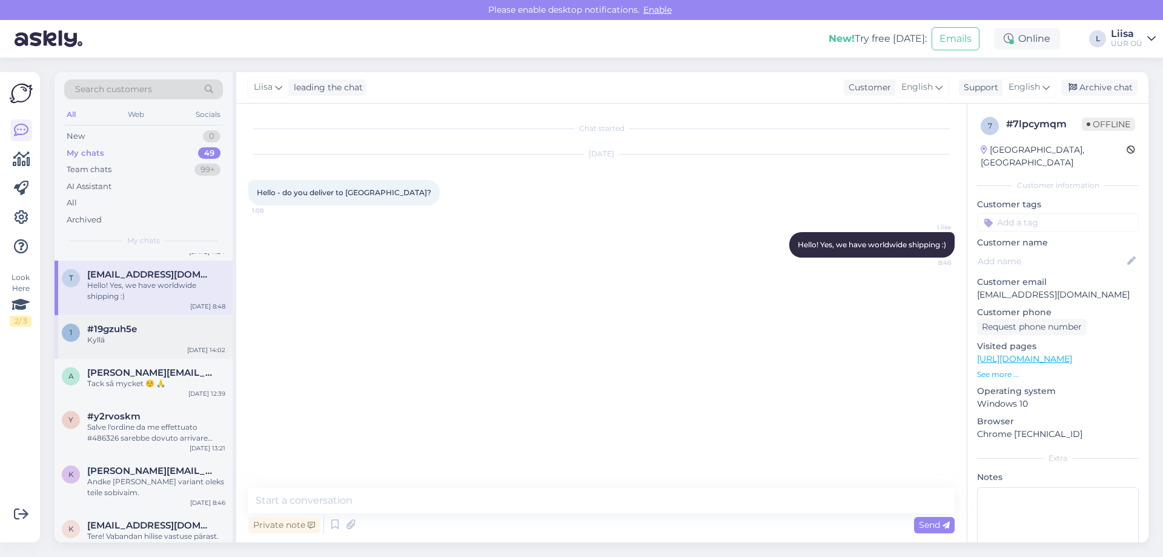
click at [138, 334] on div "Kyllä" at bounding box center [156, 339] width 138 height 11
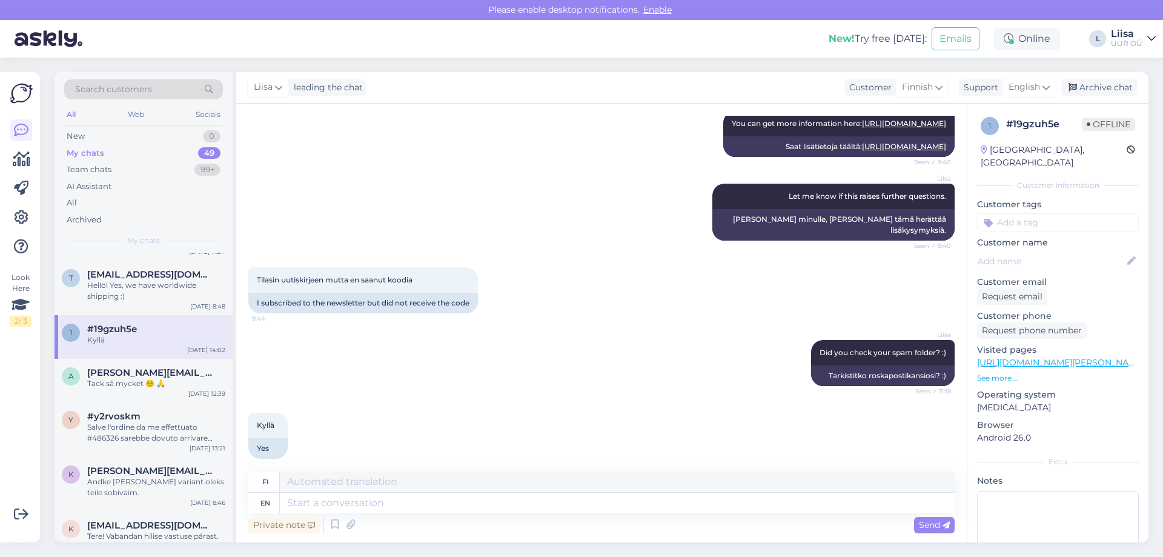
scroll to position [440, 0]
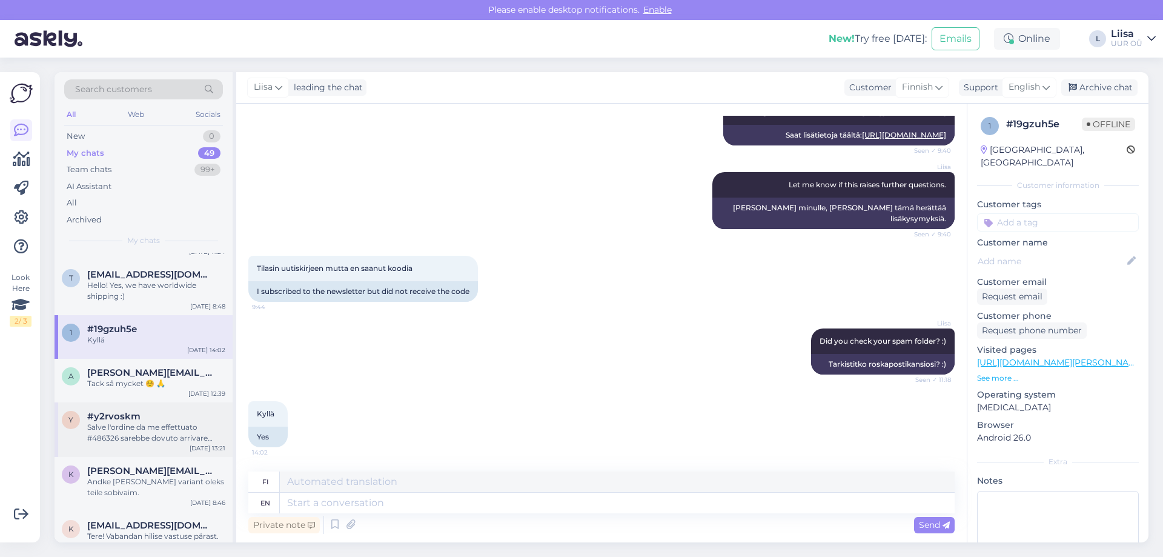
click at [139, 430] on div "Salve l'ordine da me effettuato #486326 sarebbe dovuto arrivare circa lunedì 7 …" at bounding box center [156, 433] width 138 height 22
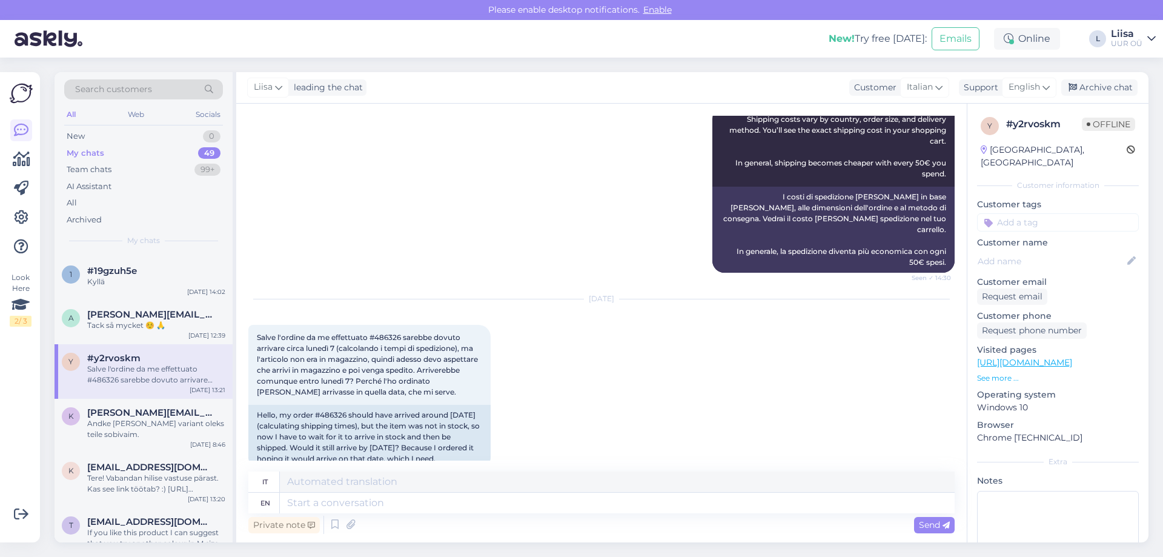
scroll to position [1534, 0]
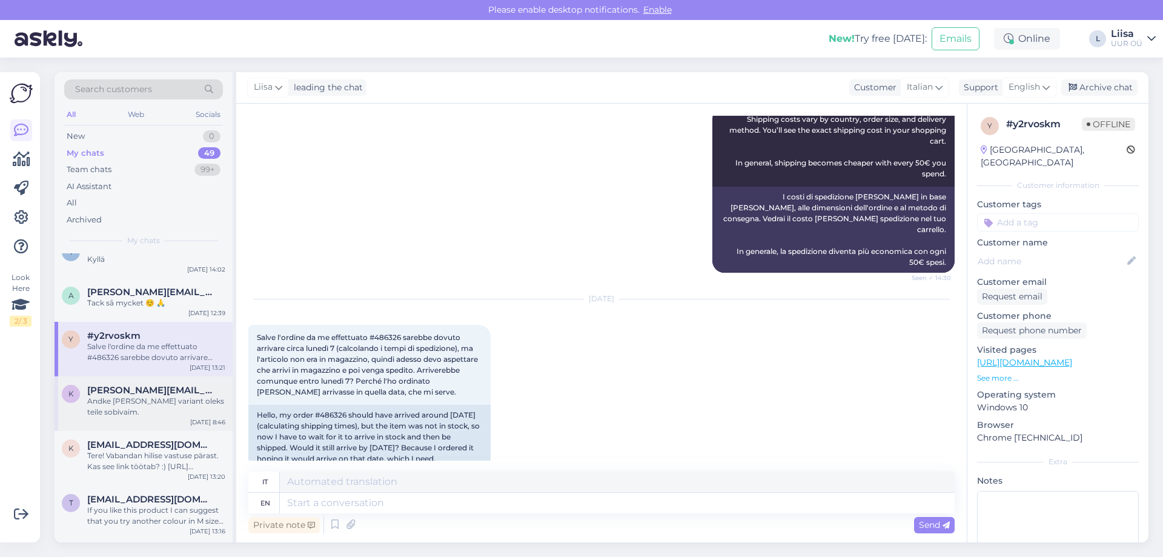
click at [147, 394] on span "[PERSON_NAME][EMAIL_ADDRESS][PERSON_NAME][DOMAIN_NAME]" at bounding box center [150, 390] width 126 height 11
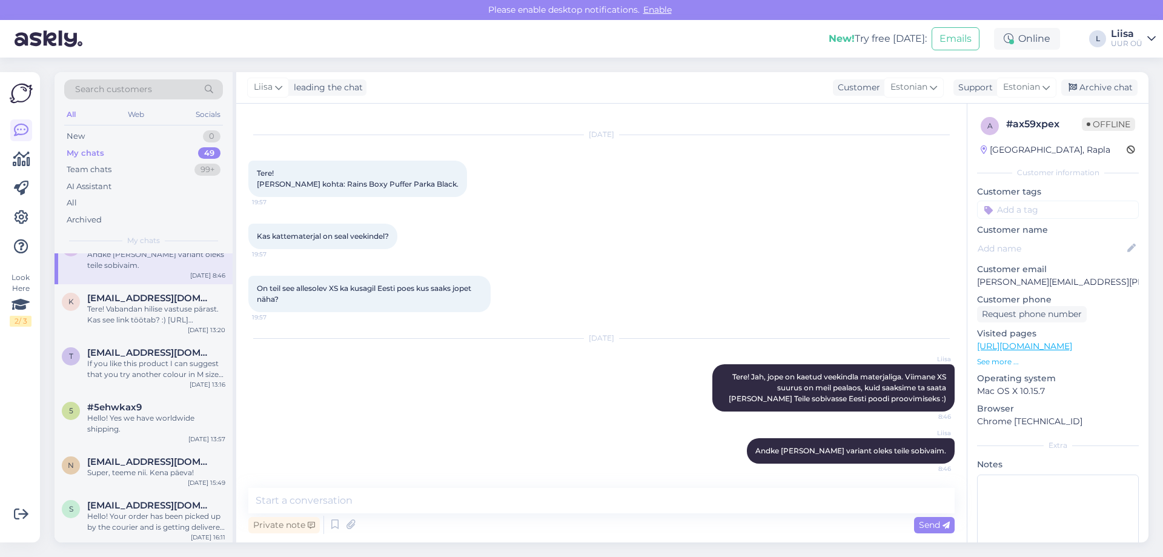
scroll to position [1696, 0]
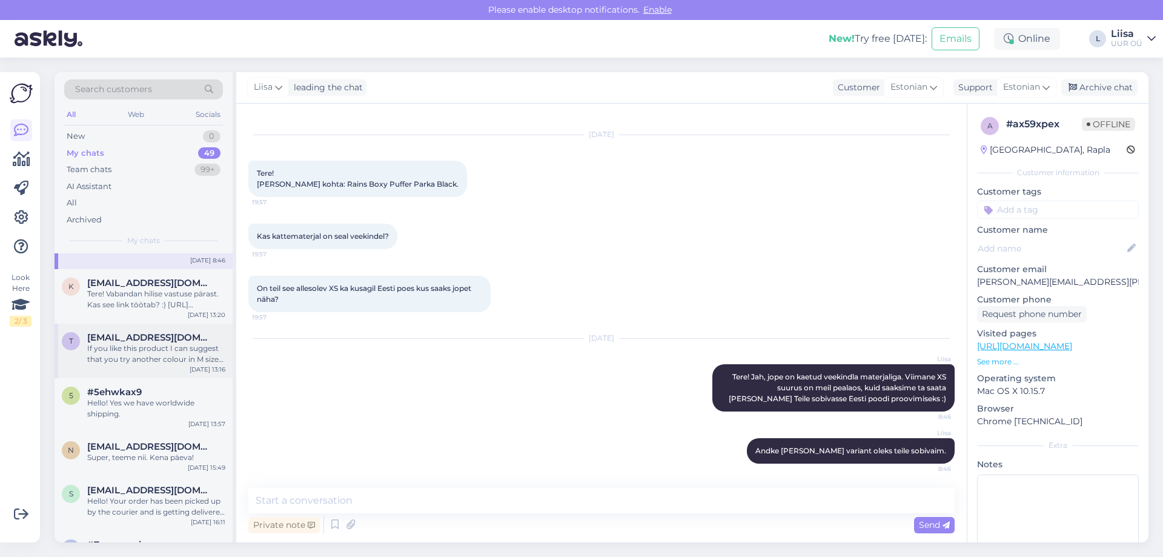
click at [142, 344] on div "If you like this product I can suggest that you try another colour in M size in…" at bounding box center [156, 354] width 138 height 22
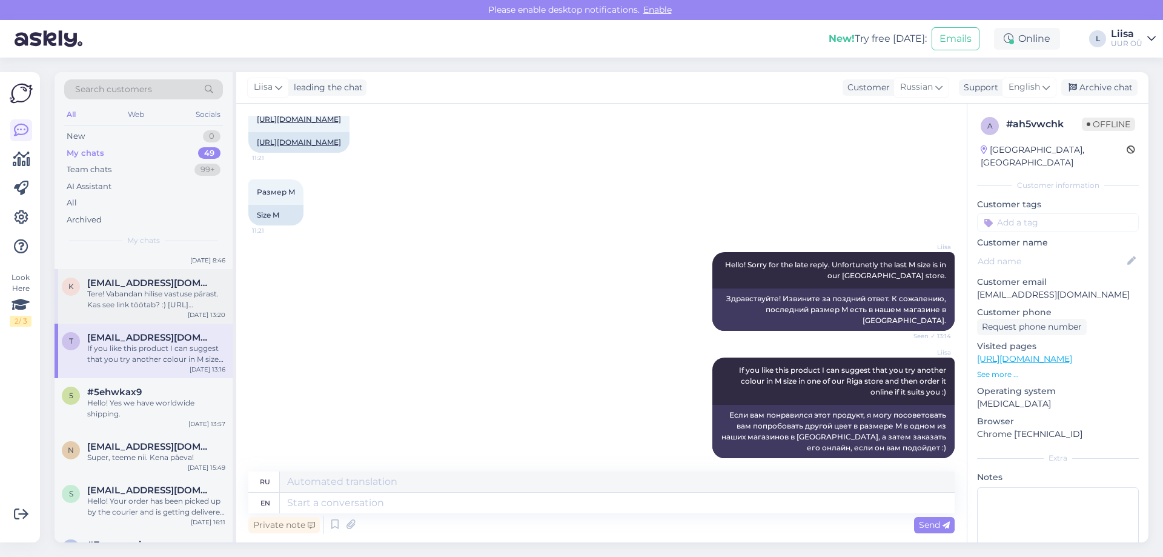
click at [139, 298] on div "Tere! Vabandan hilise vastuse pärast. Kas see link töötab? :) [URL][DOMAIN_NAME]" at bounding box center [156, 299] width 138 height 22
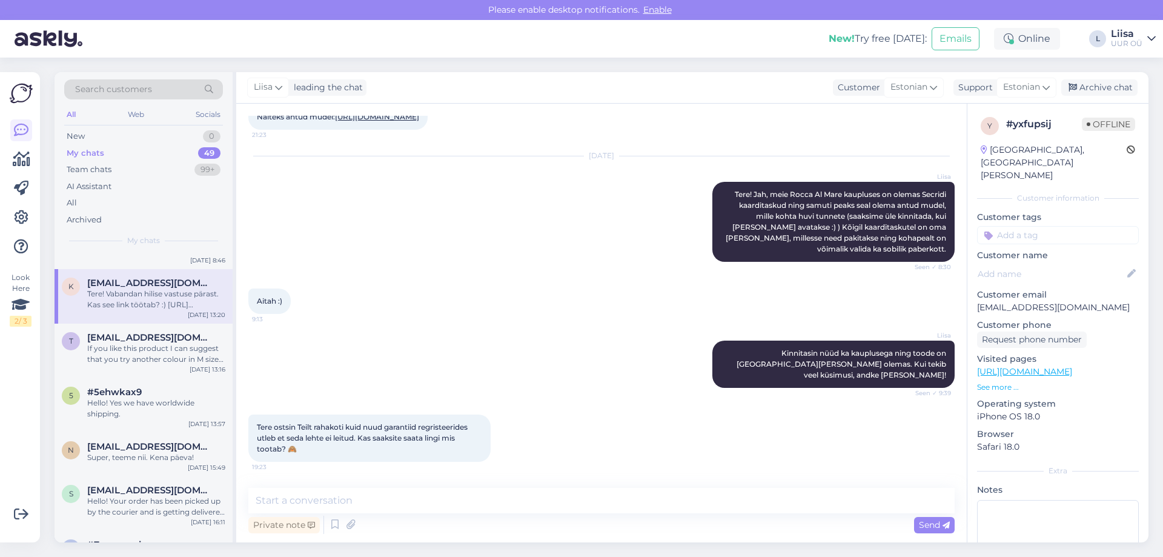
scroll to position [258, 0]
